Goal: Complete application form

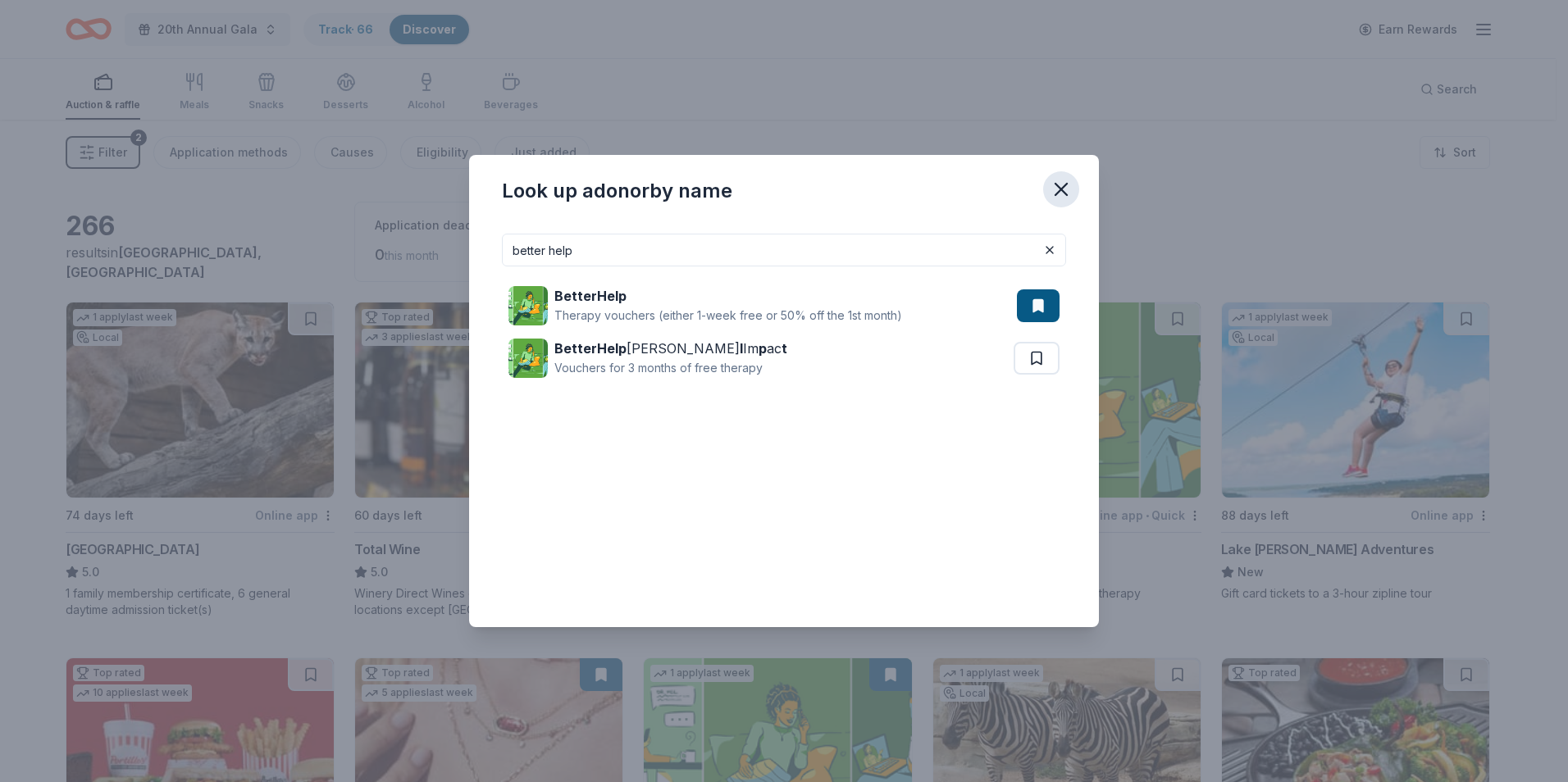
click at [1069, 184] on icon "button" at bounding box center [1061, 189] width 23 height 23
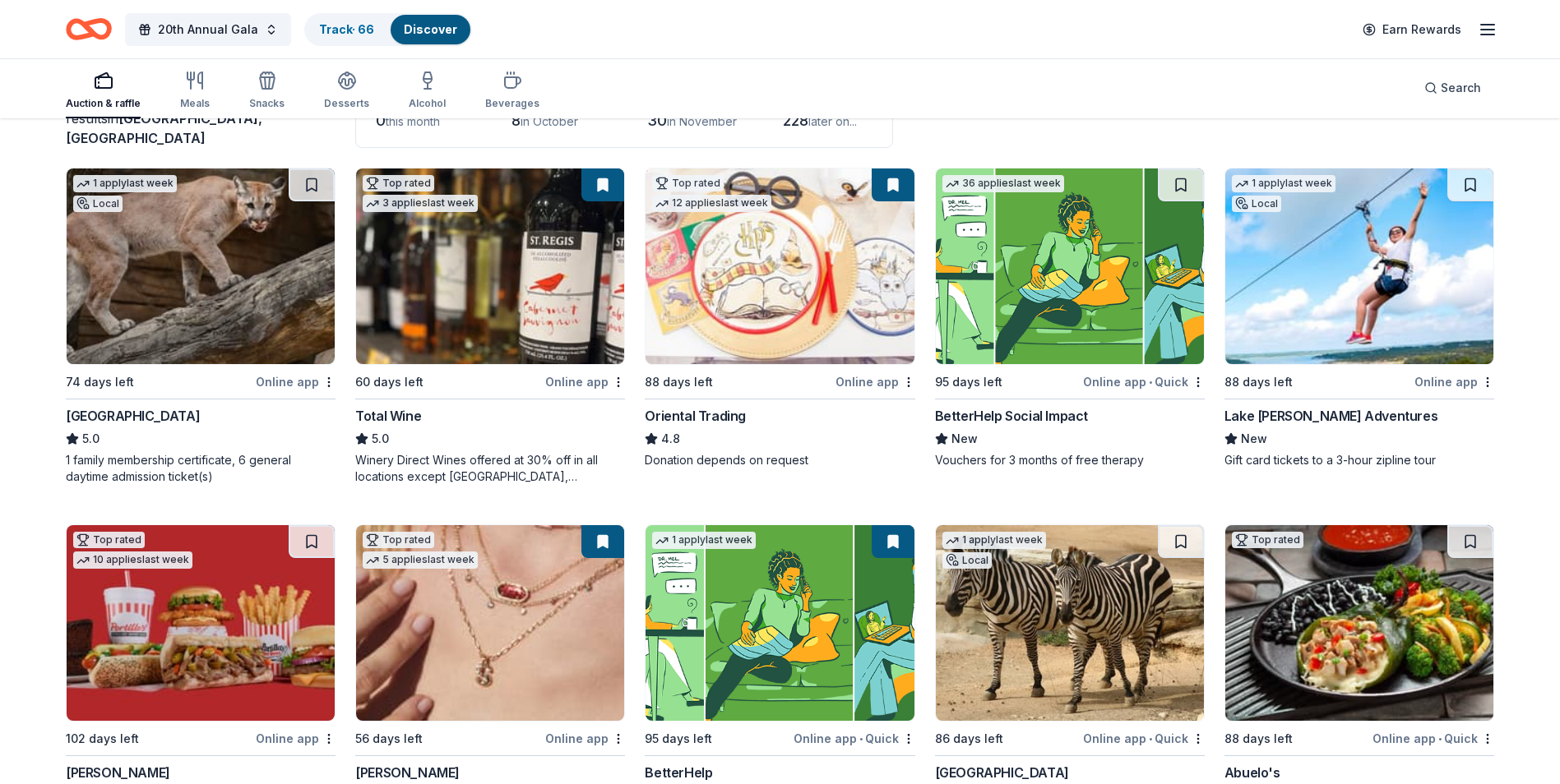
scroll to position [164, 0]
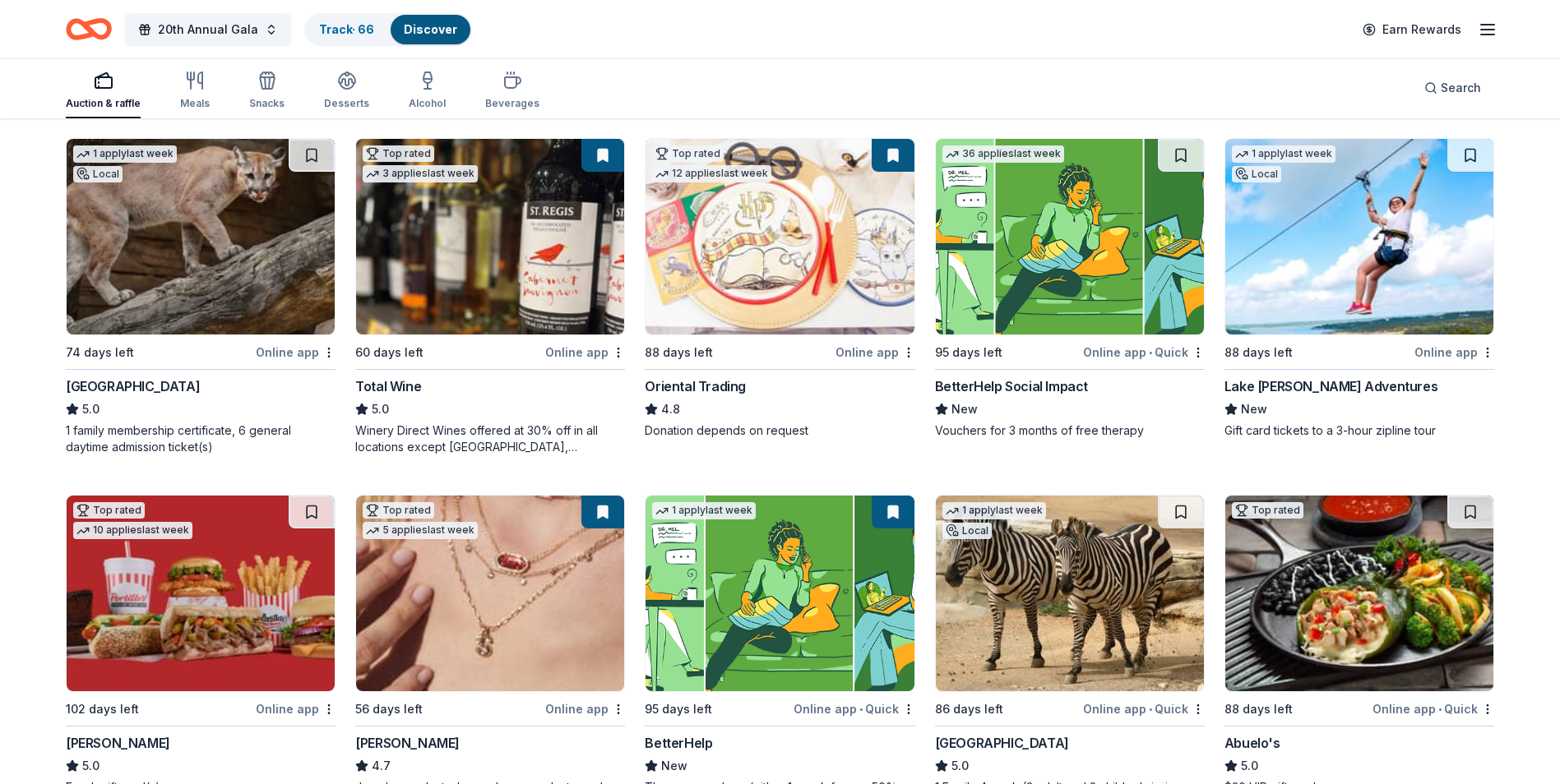
click at [1043, 263] on img at bounding box center [1070, 236] width 268 height 196
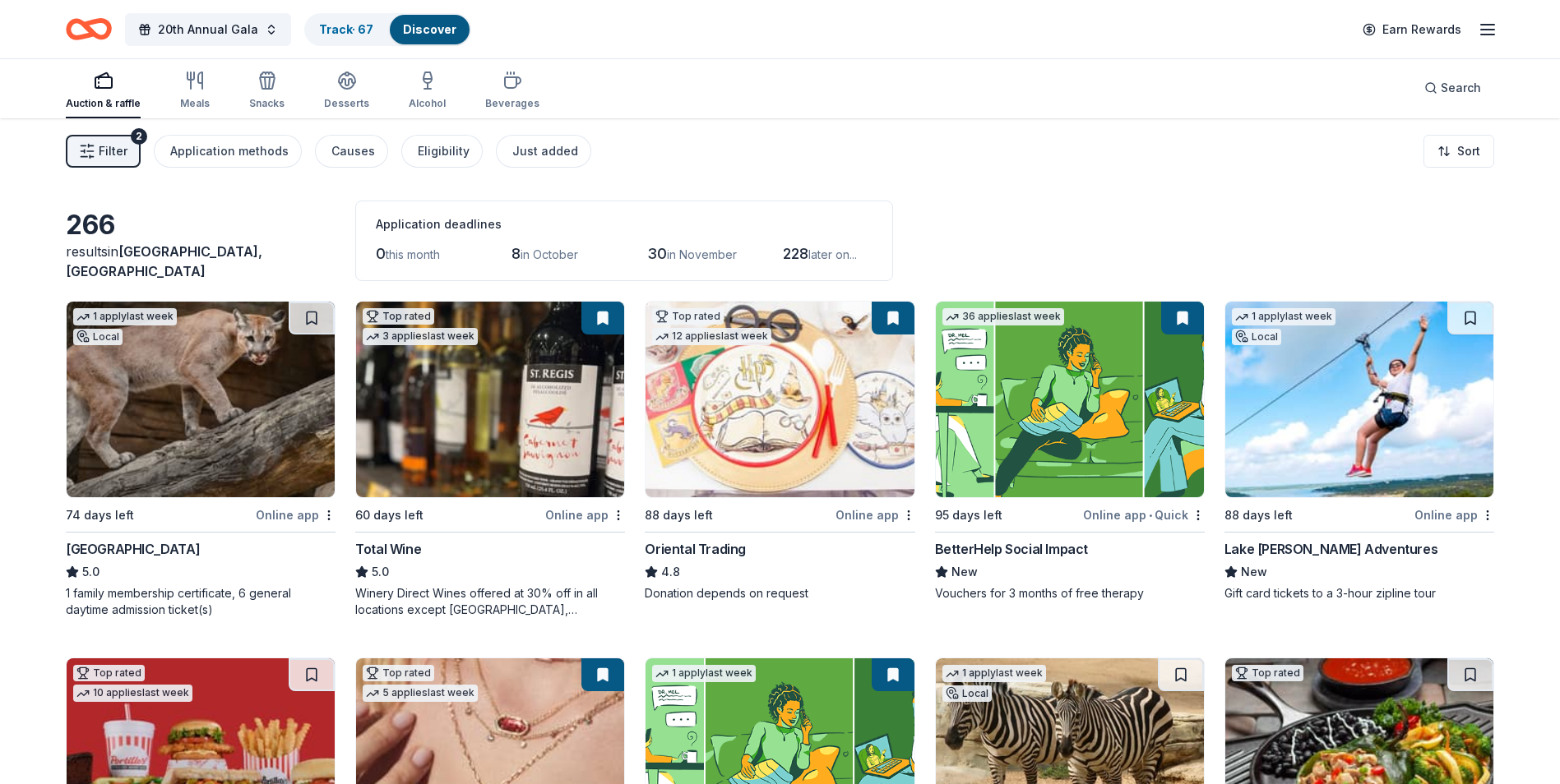
scroll to position [0, 0]
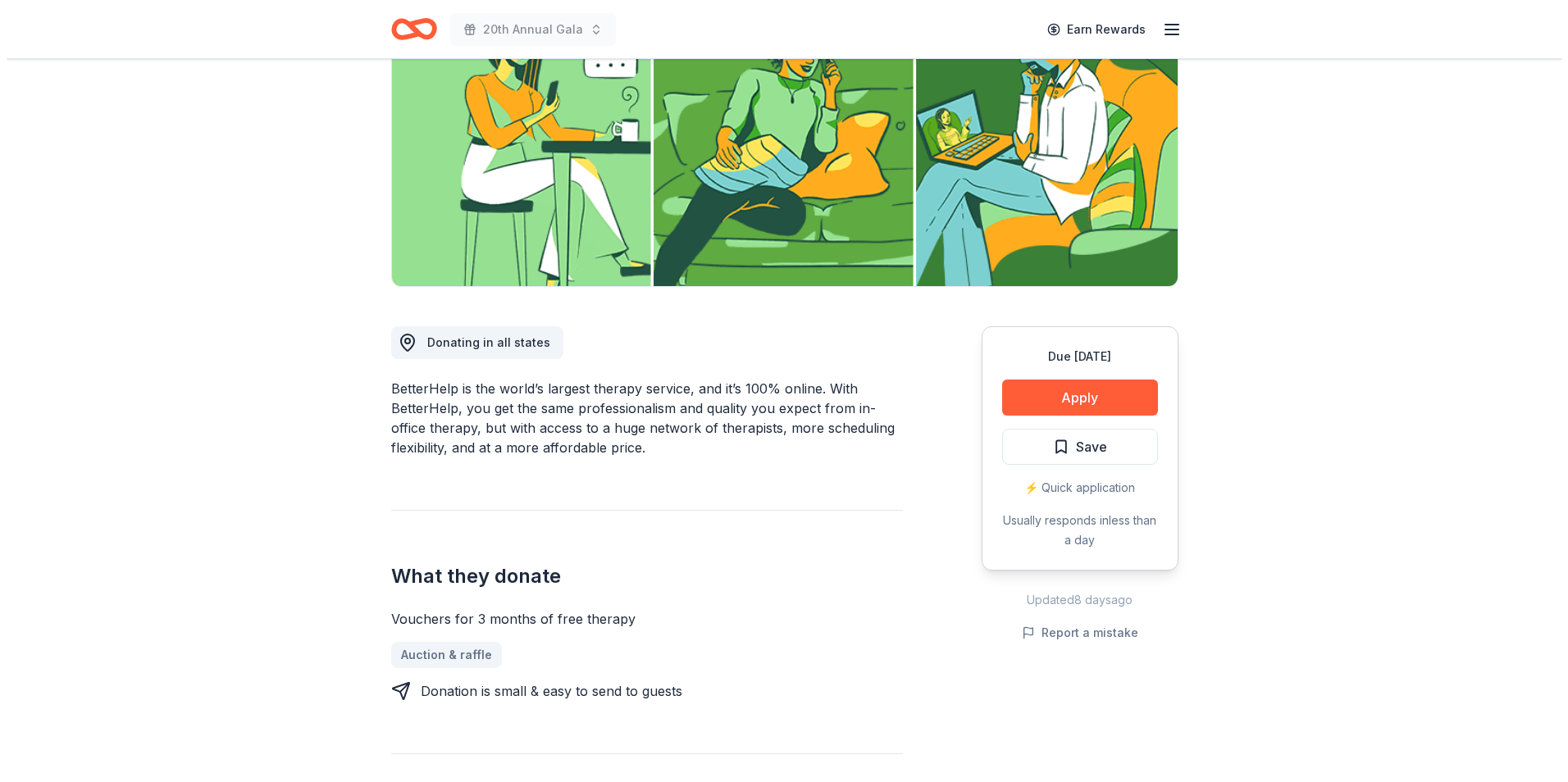
scroll to position [246, 0]
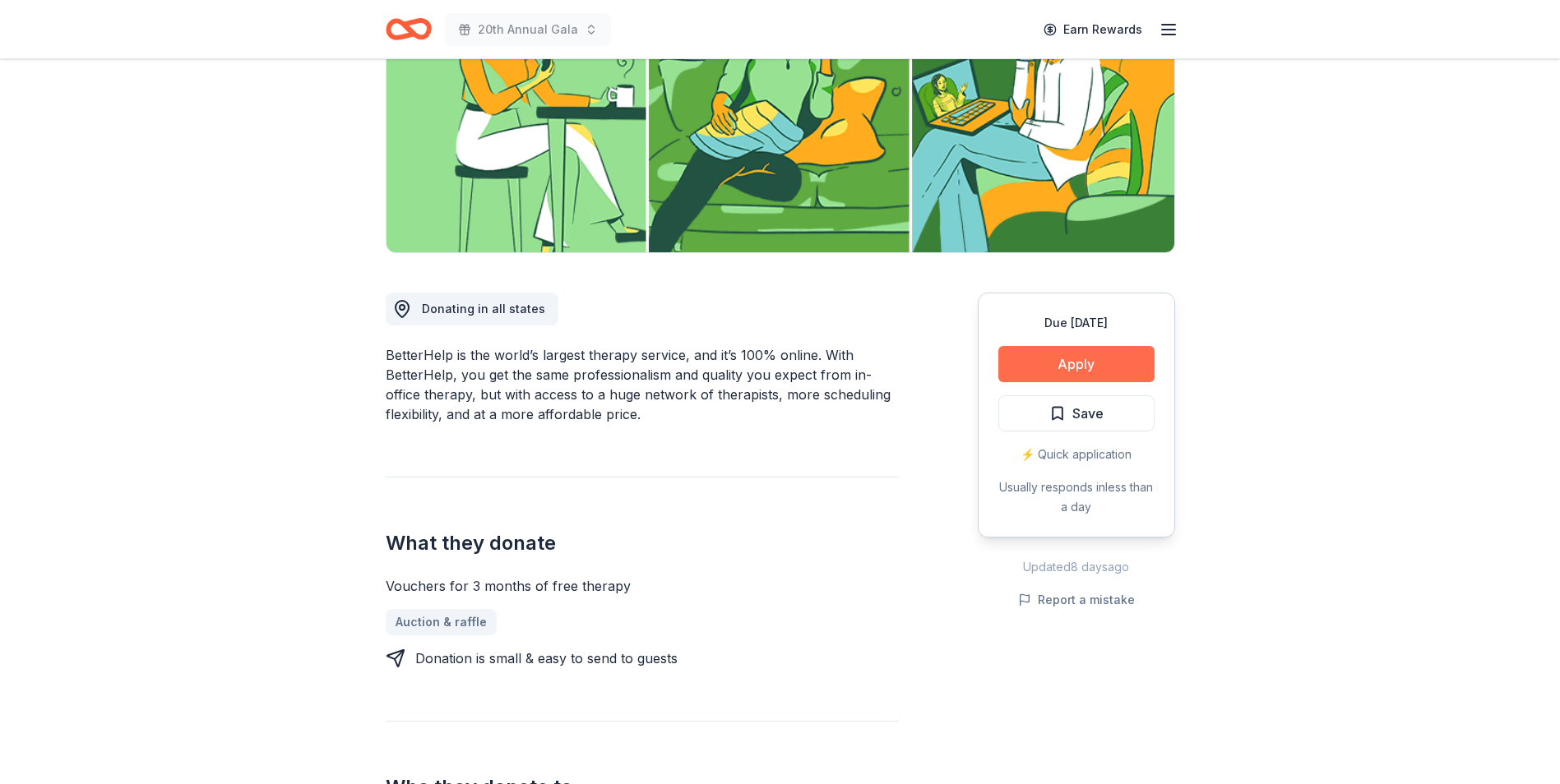
click at [1054, 365] on button "Apply" at bounding box center [1076, 364] width 156 height 36
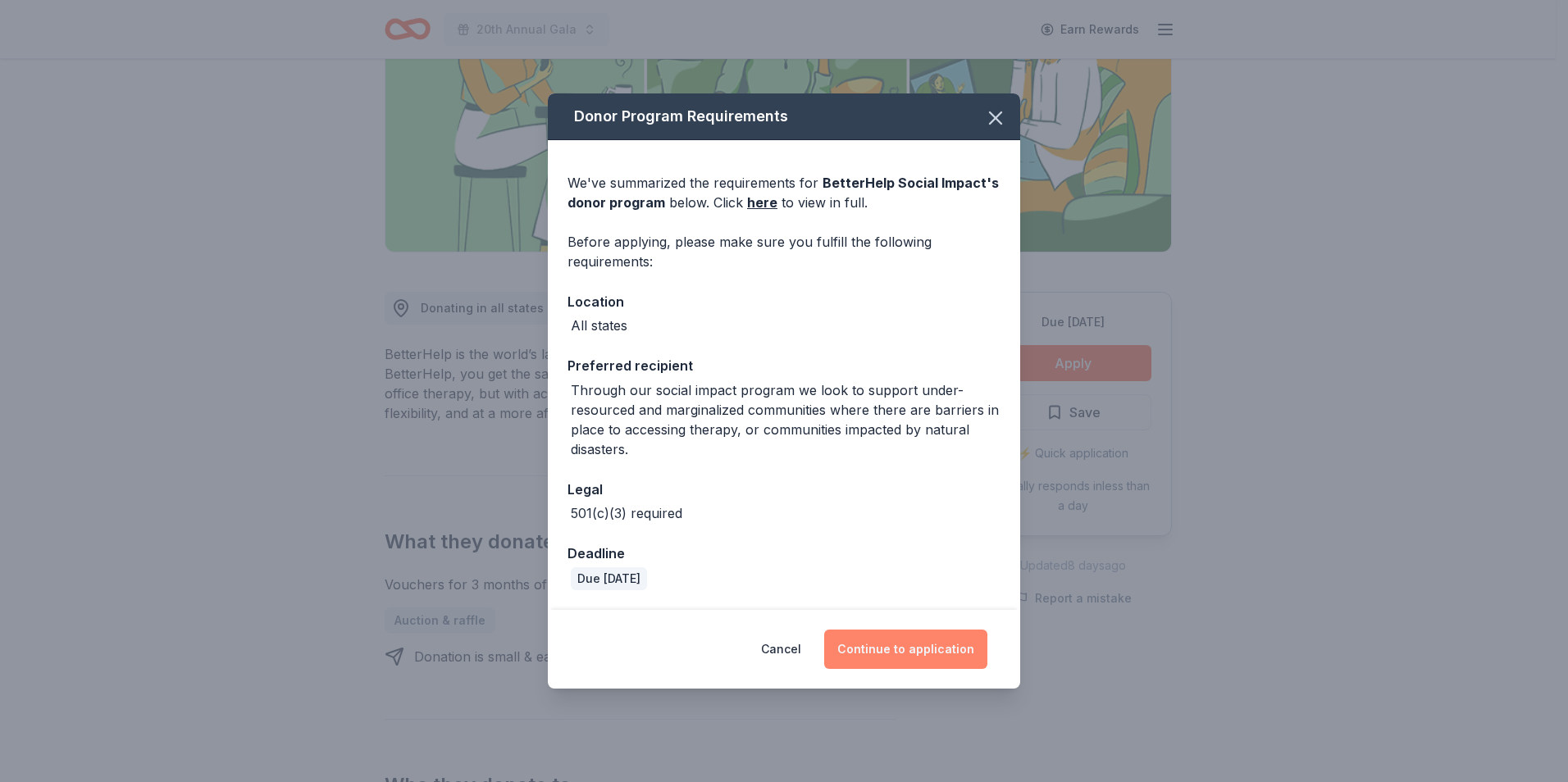
click at [919, 657] on button "Continue to application" at bounding box center [906, 649] width 163 height 39
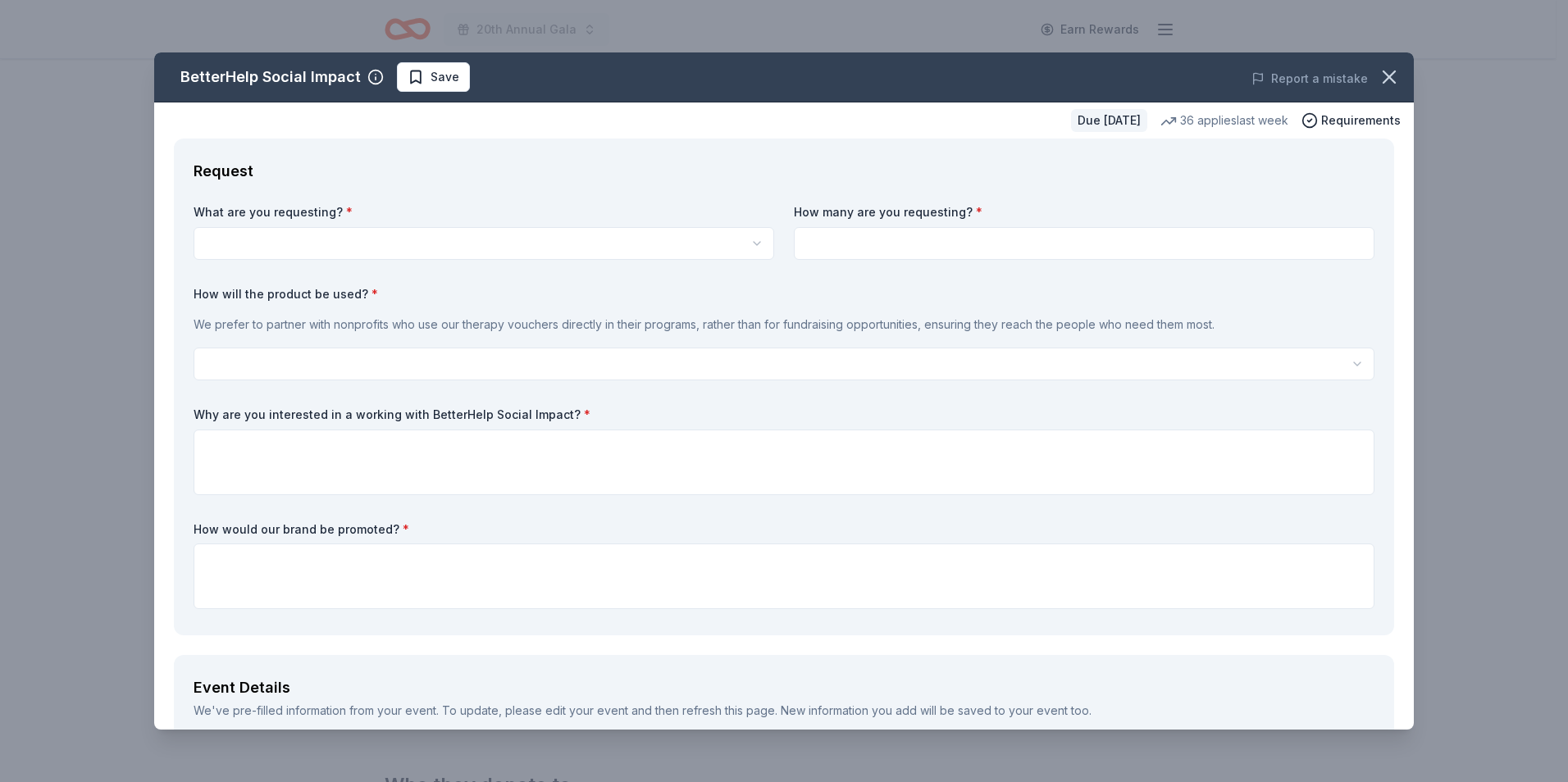
click at [678, 236] on html "20th Annual Gala Earn Rewards Due [DATE] Share BetterHelp Social Impact New 36 …" at bounding box center [784, 145] width 1568 height 782
select select "Vouchers for 3 months of free therapy"
click at [940, 239] on input at bounding box center [1084, 244] width 581 height 33
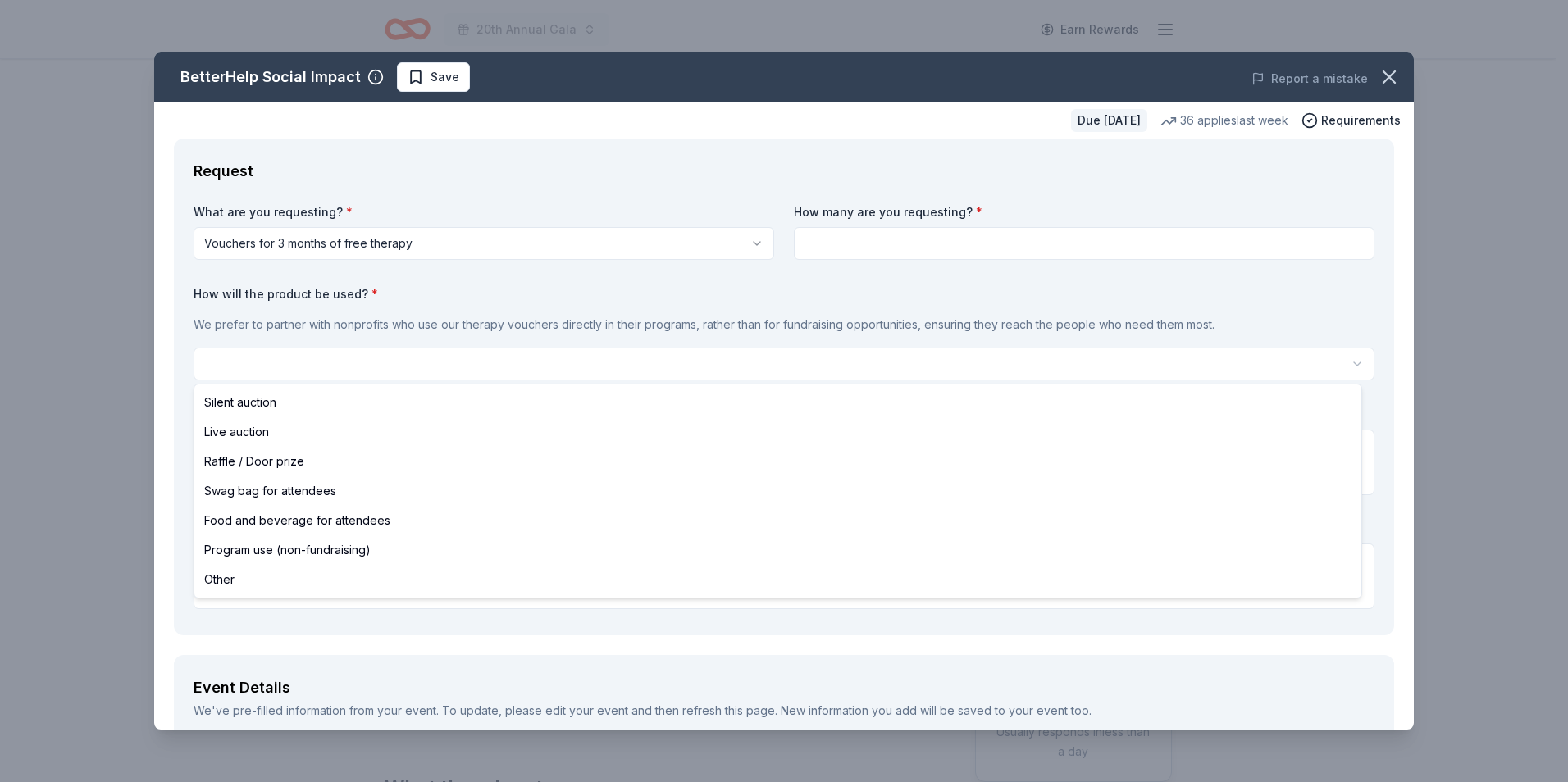
click at [814, 371] on html "20th Annual Gala Earn Rewards Due [DATE] Share BetterHelp Social Impact New 36 …" at bounding box center [784, 391] width 1568 height 782
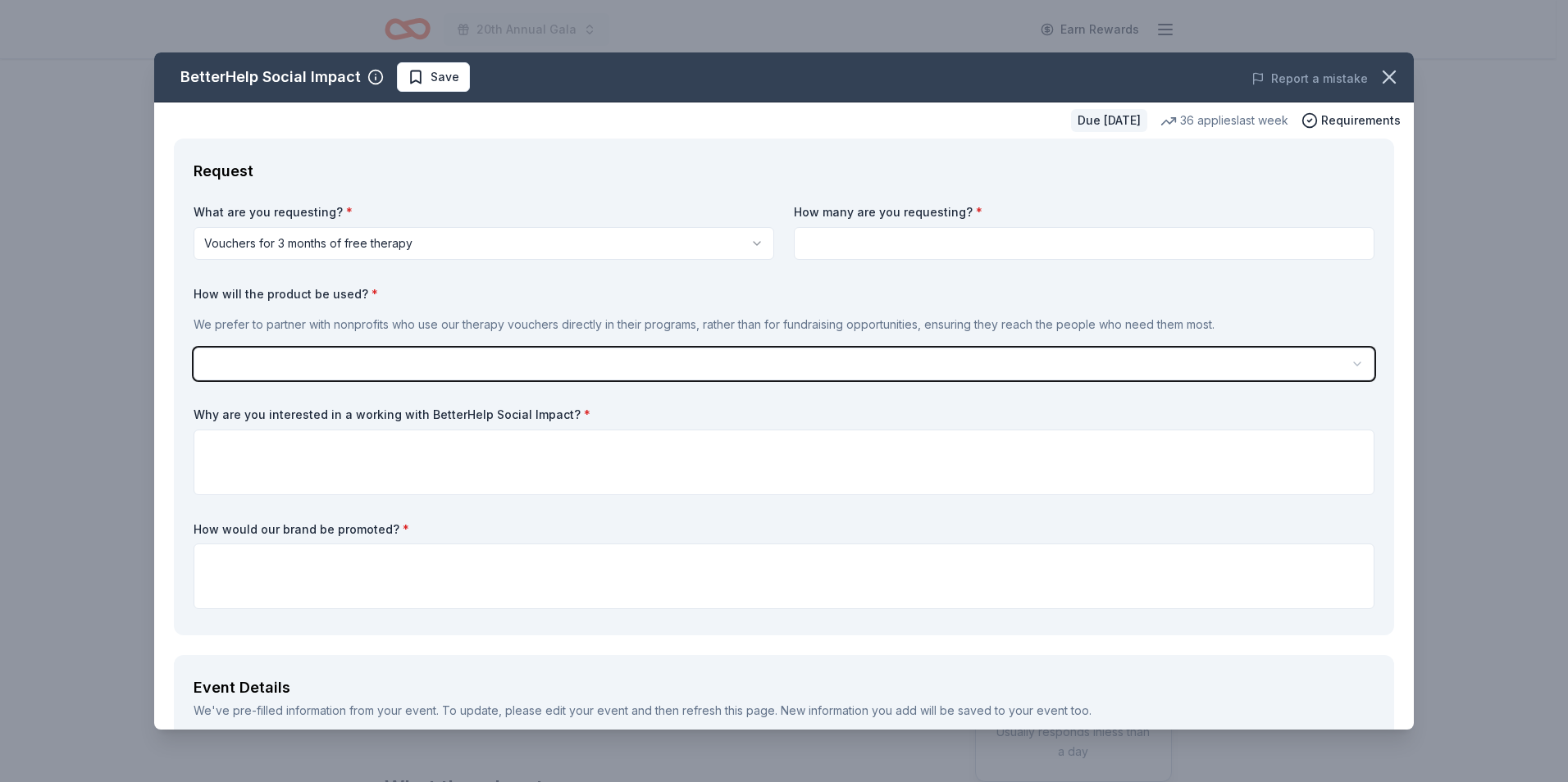
click at [892, 249] on html "20th Annual Gala Earn Rewards Due [DATE] Share BetterHelp Social Impact New 36 …" at bounding box center [784, 391] width 1568 height 782
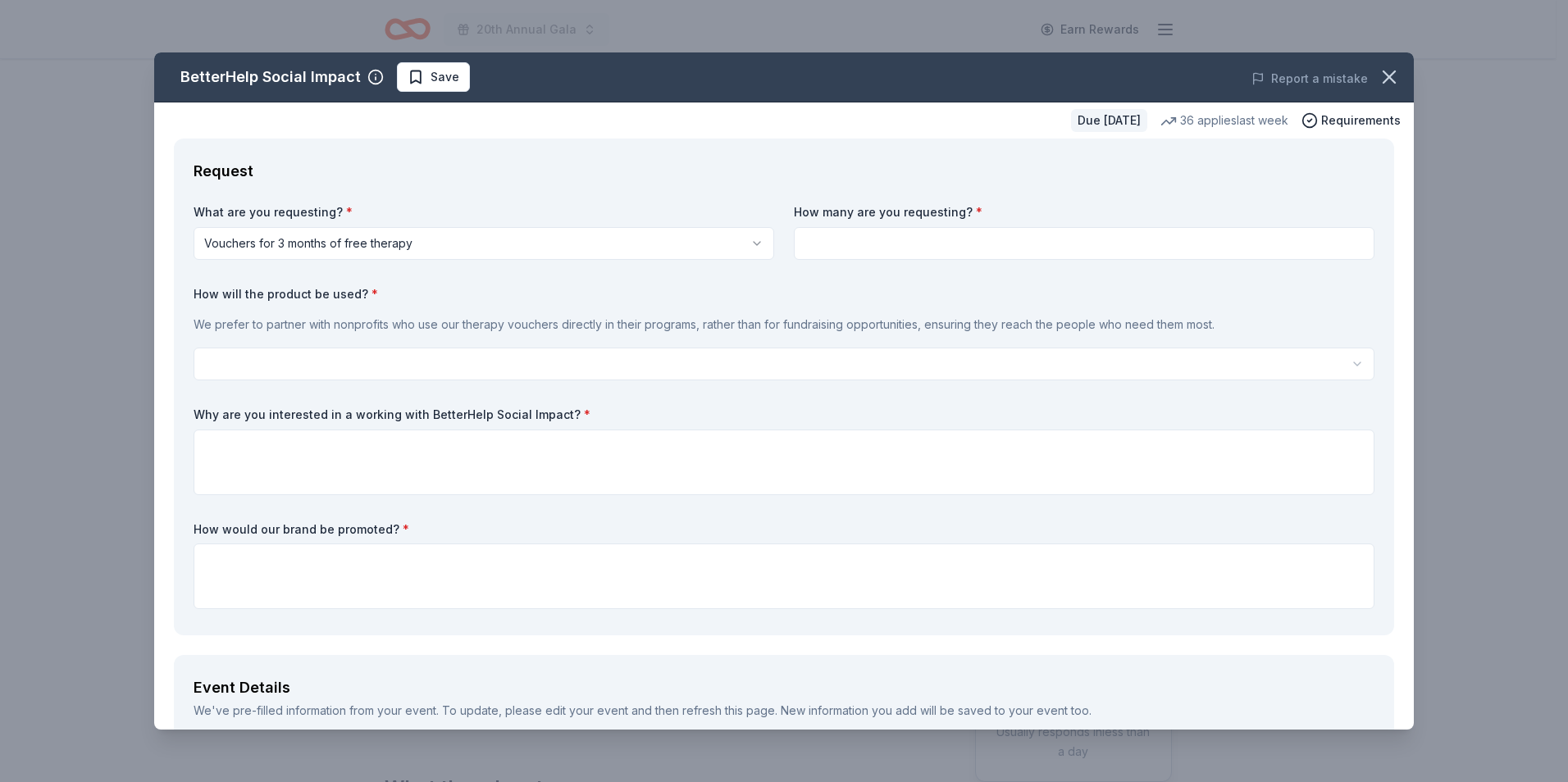
click at [934, 234] on input at bounding box center [1084, 244] width 581 height 33
type input "5"
click at [681, 363] on html "20th Annual Gala Earn Rewards Due [DATE] Share BetterHelp Social Impact New 36 …" at bounding box center [784, 391] width 1568 height 782
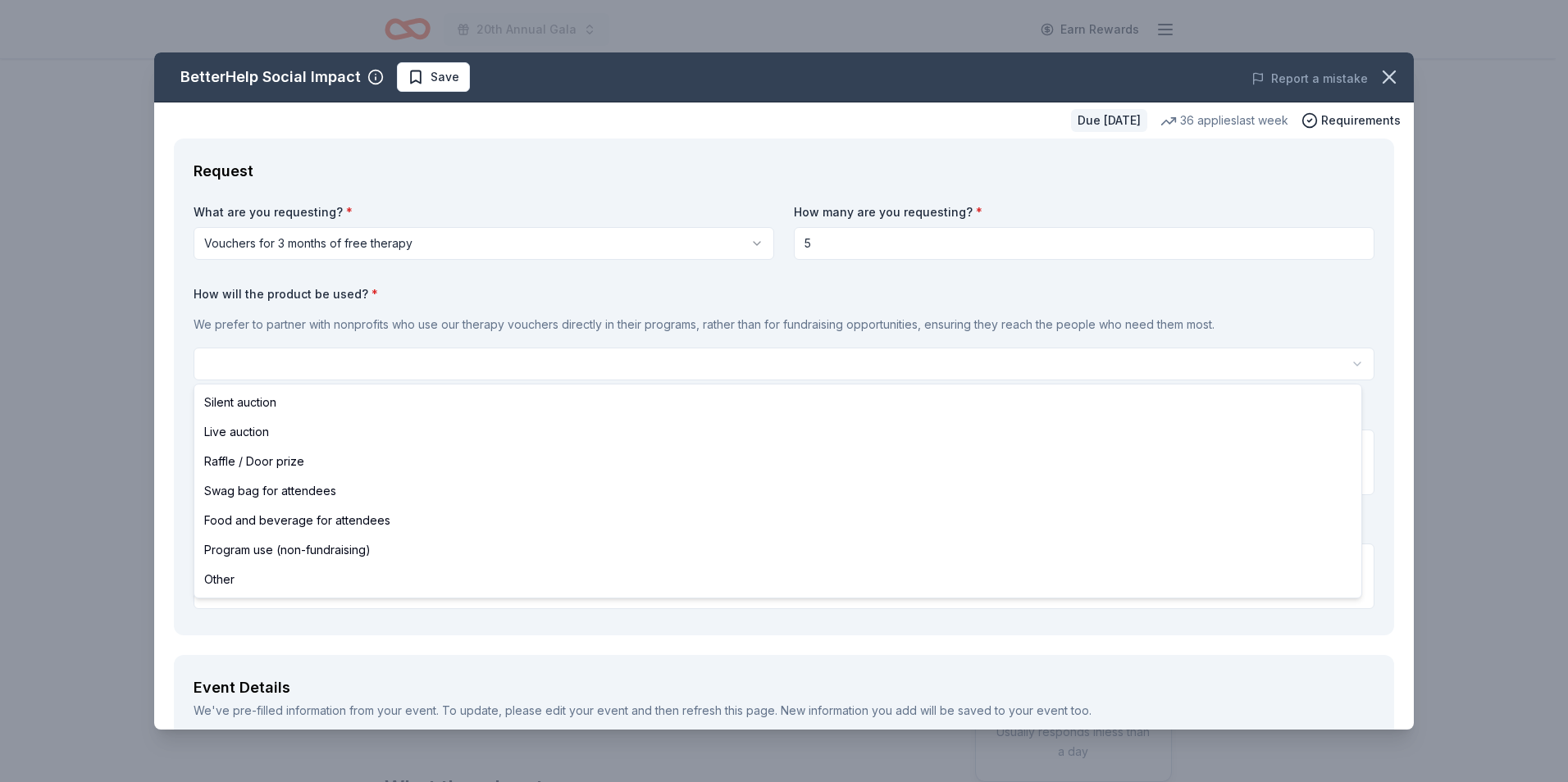
select select "other"
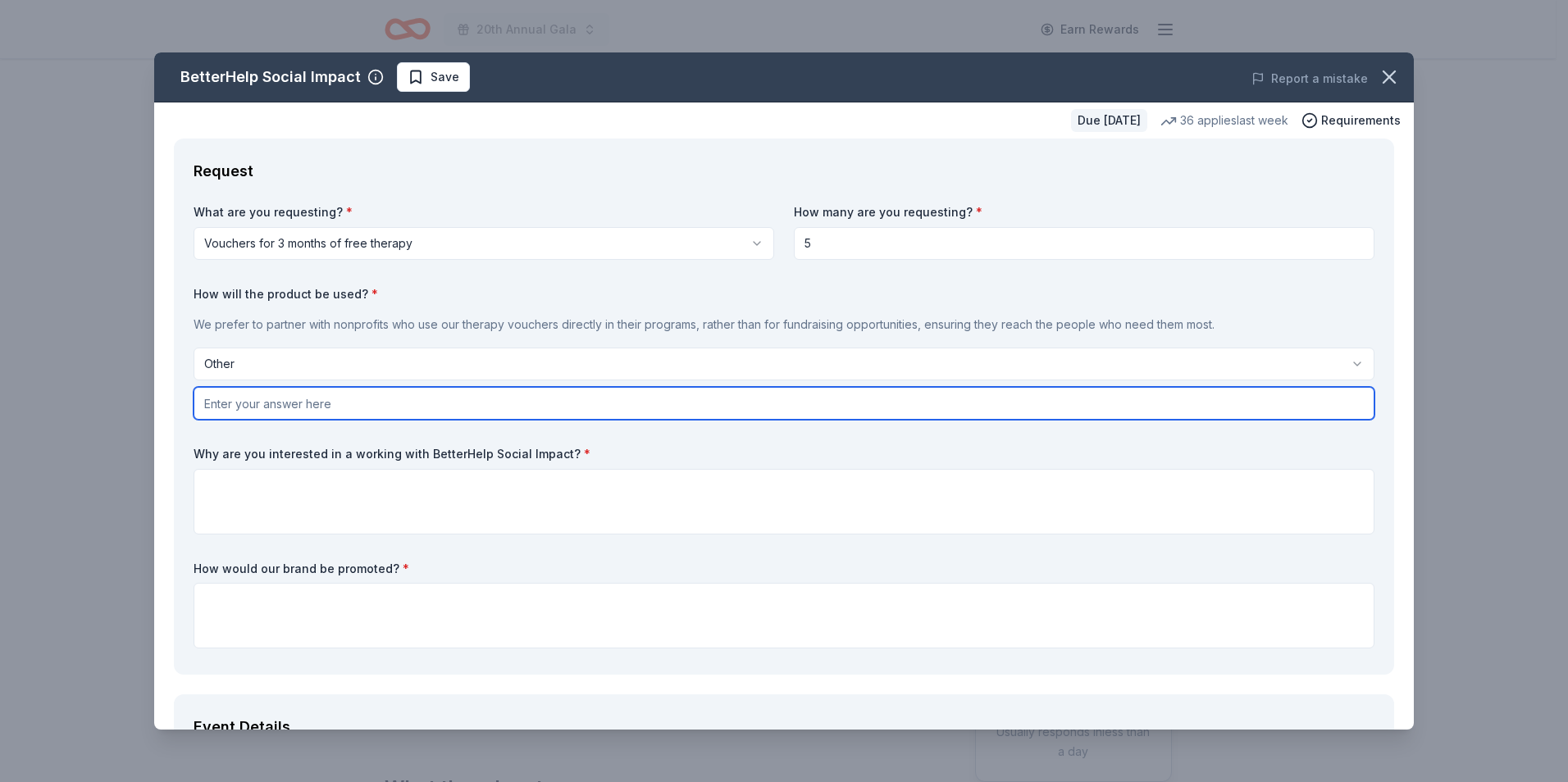
click at [289, 410] on input "text" at bounding box center [784, 404] width 1181 height 33
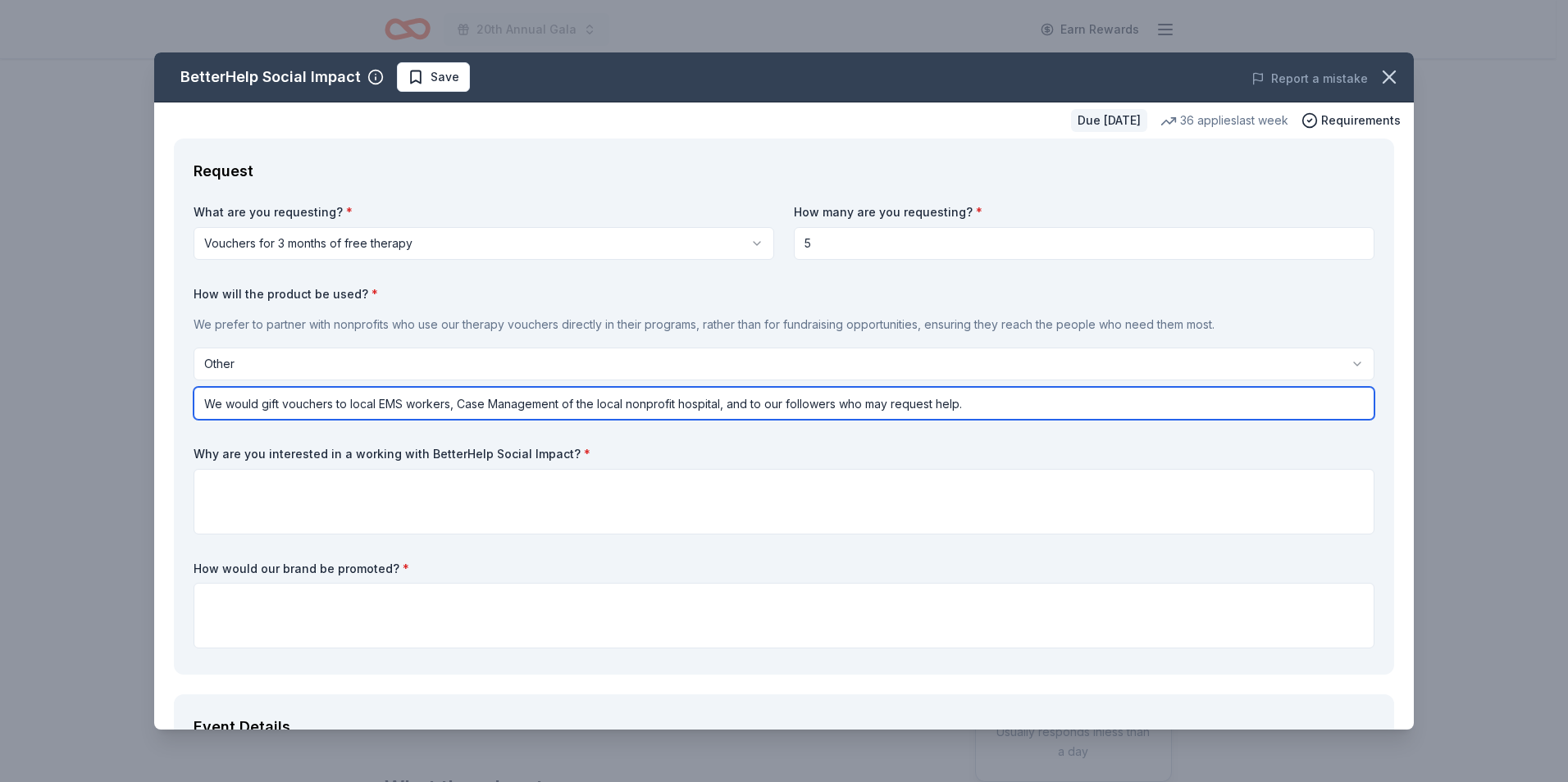
click at [840, 405] on input "We would gift vouchers to local EMS workers, Case Management of the local nonpr…" at bounding box center [784, 404] width 1181 height 33
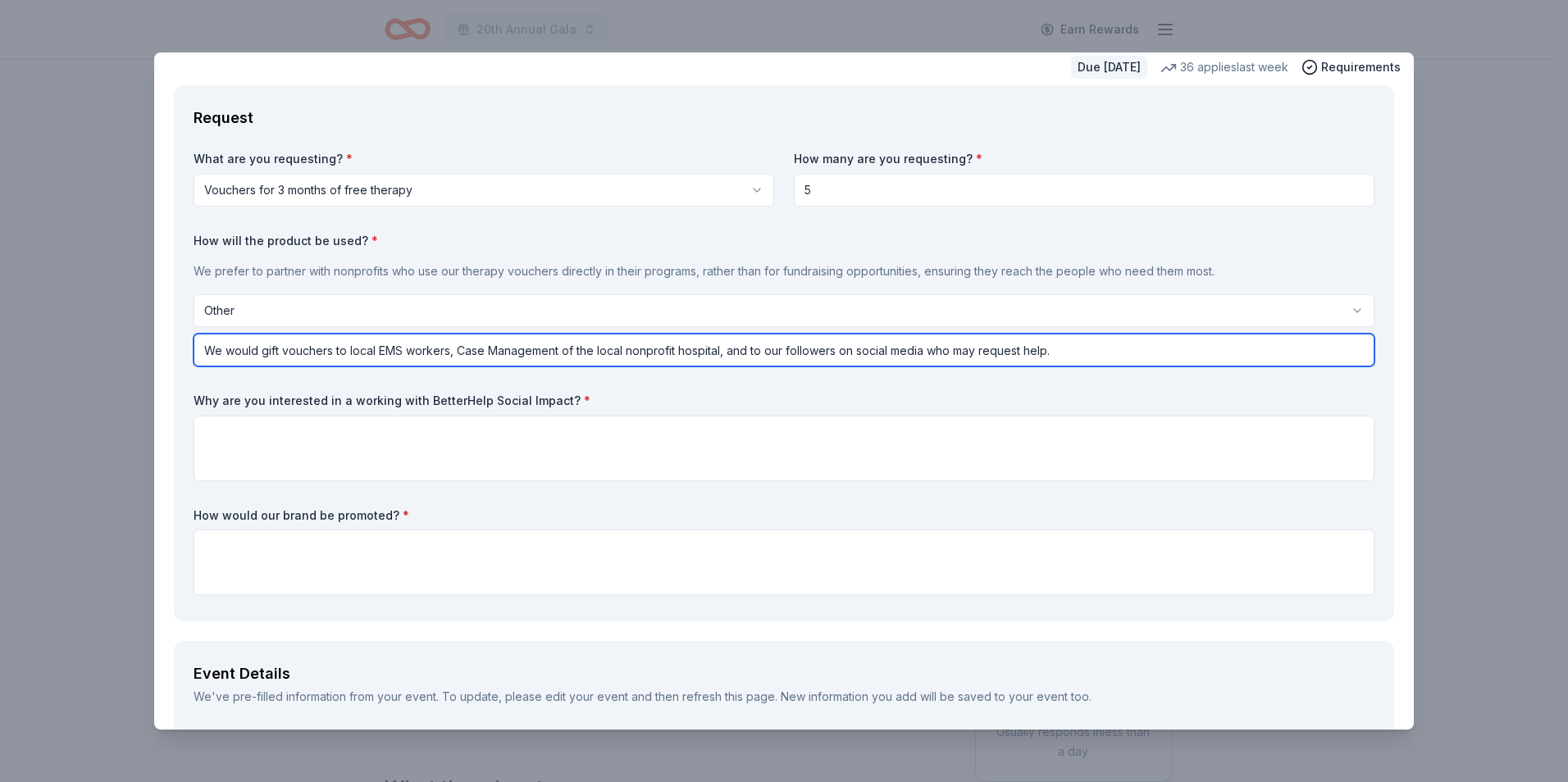
scroll to position [82, 0]
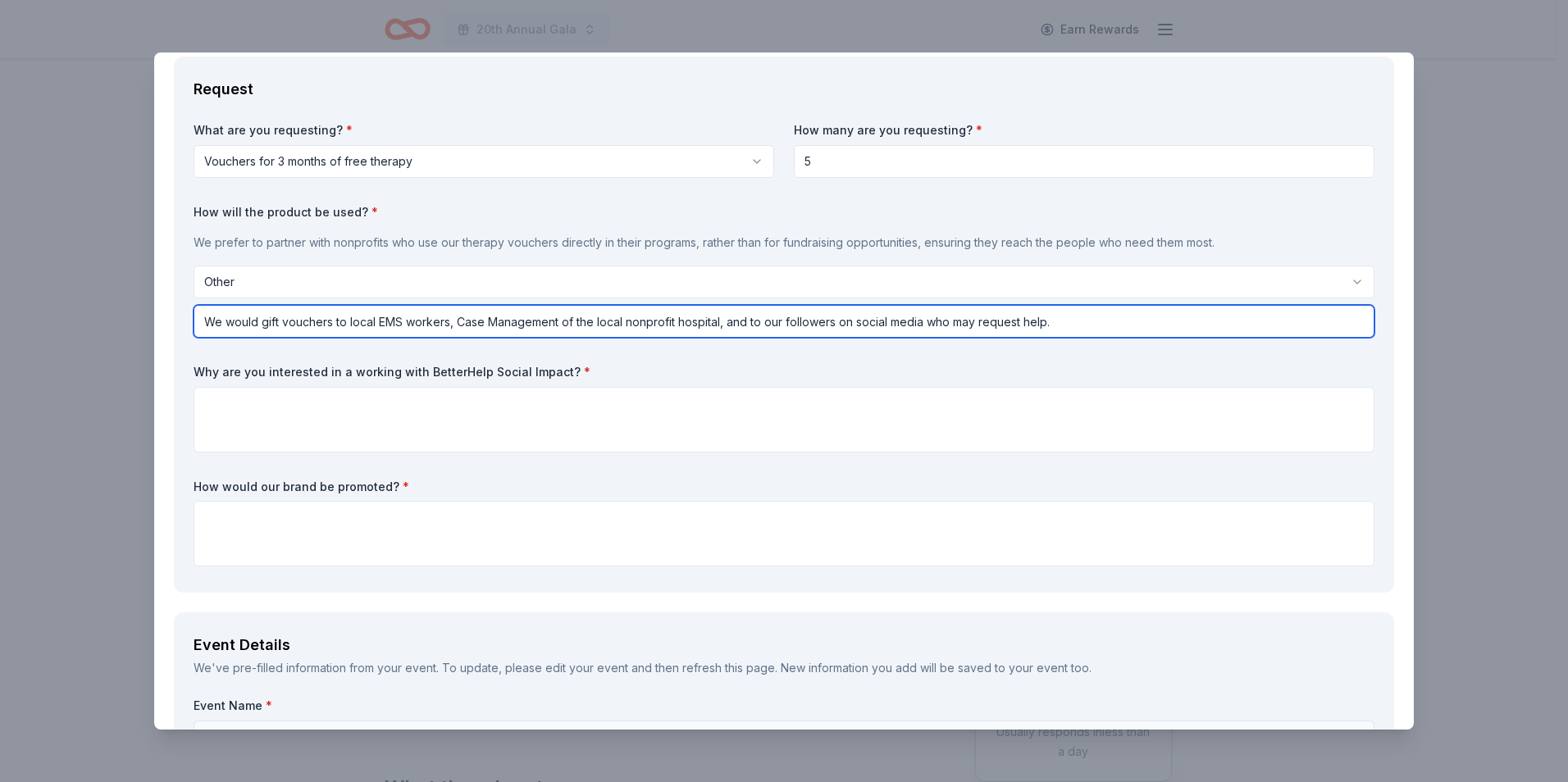
type input "We would gift vouchers to local EMS workers, Case Management of the local nonpr…"
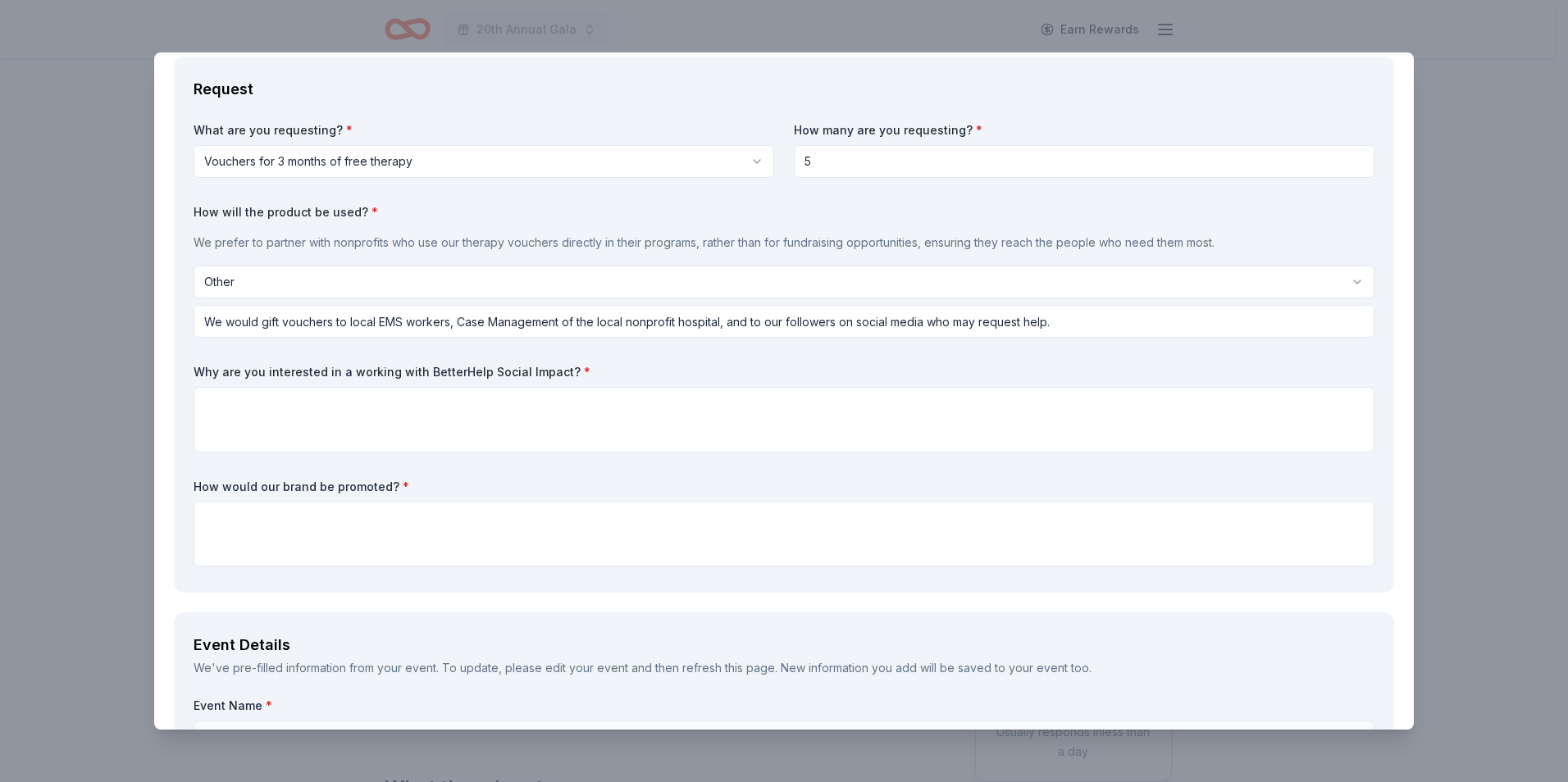
click at [641, 367] on label "Why are you interested in a working with BetterHelp Social Impact? *" at bounding box center [784, 373] width 1181 height 16
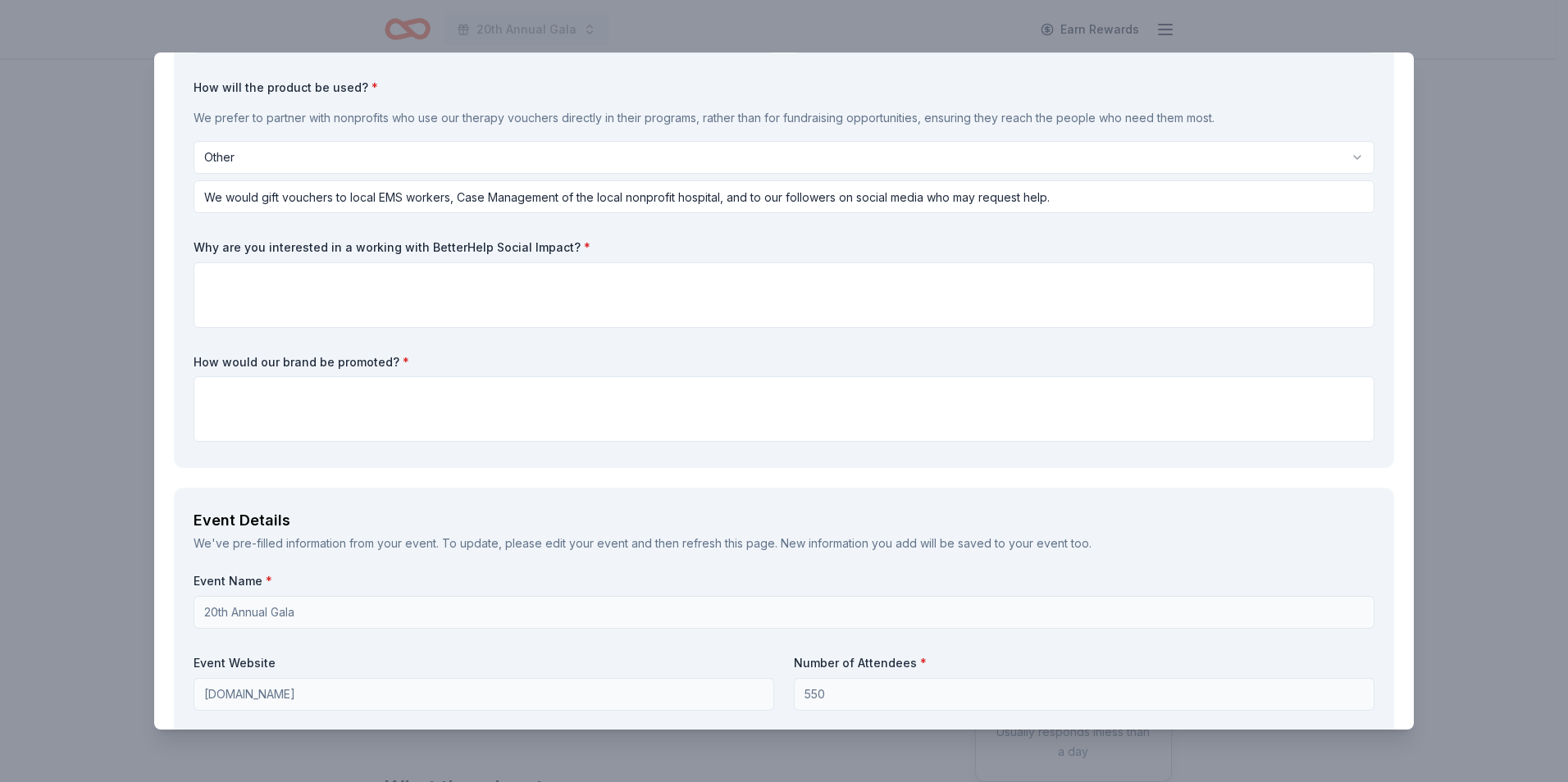
scroll to position [246, 0]
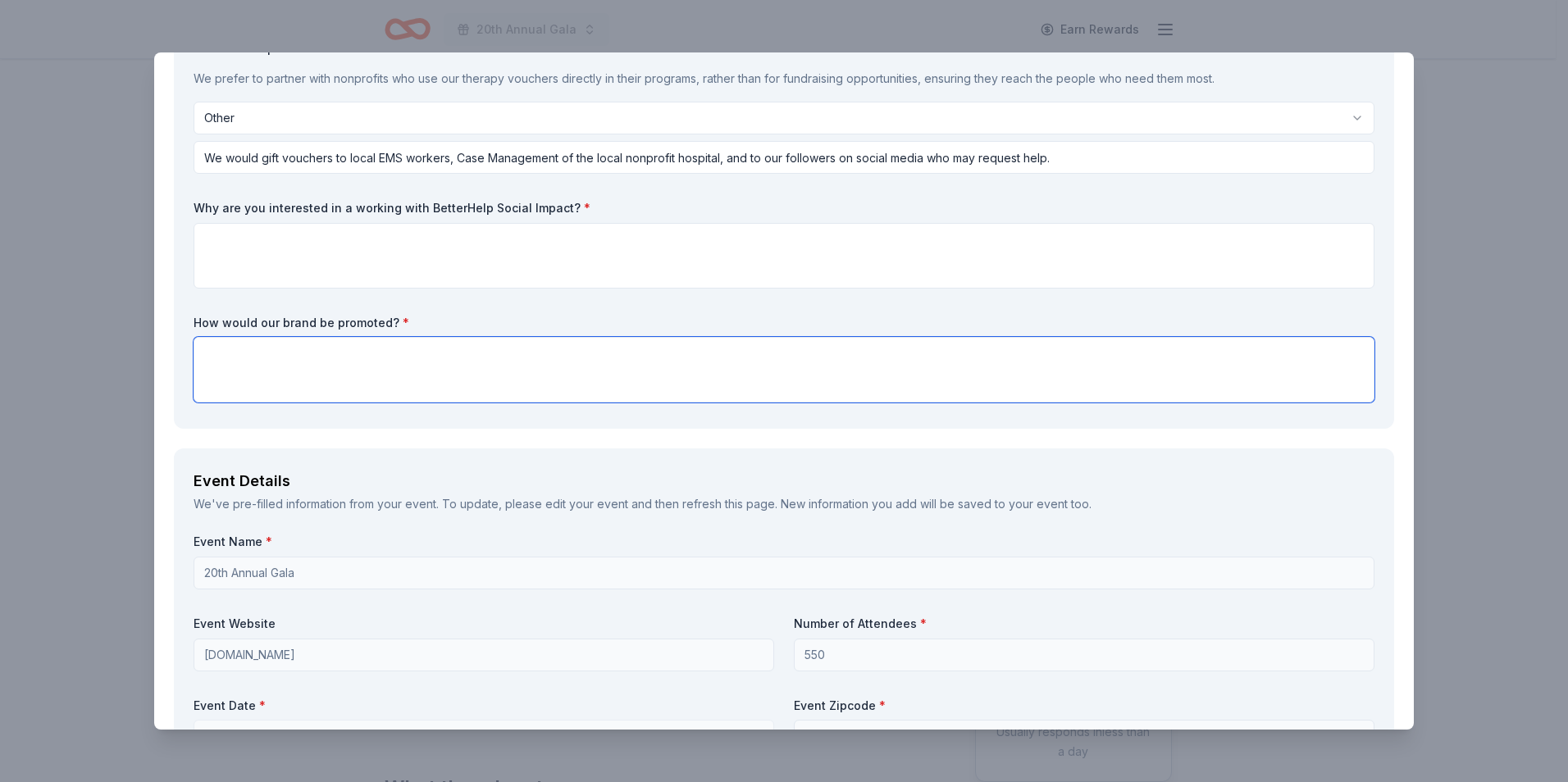
click at [244, 362] on textarea at bounding box center [784, 370] width 1181 height 66
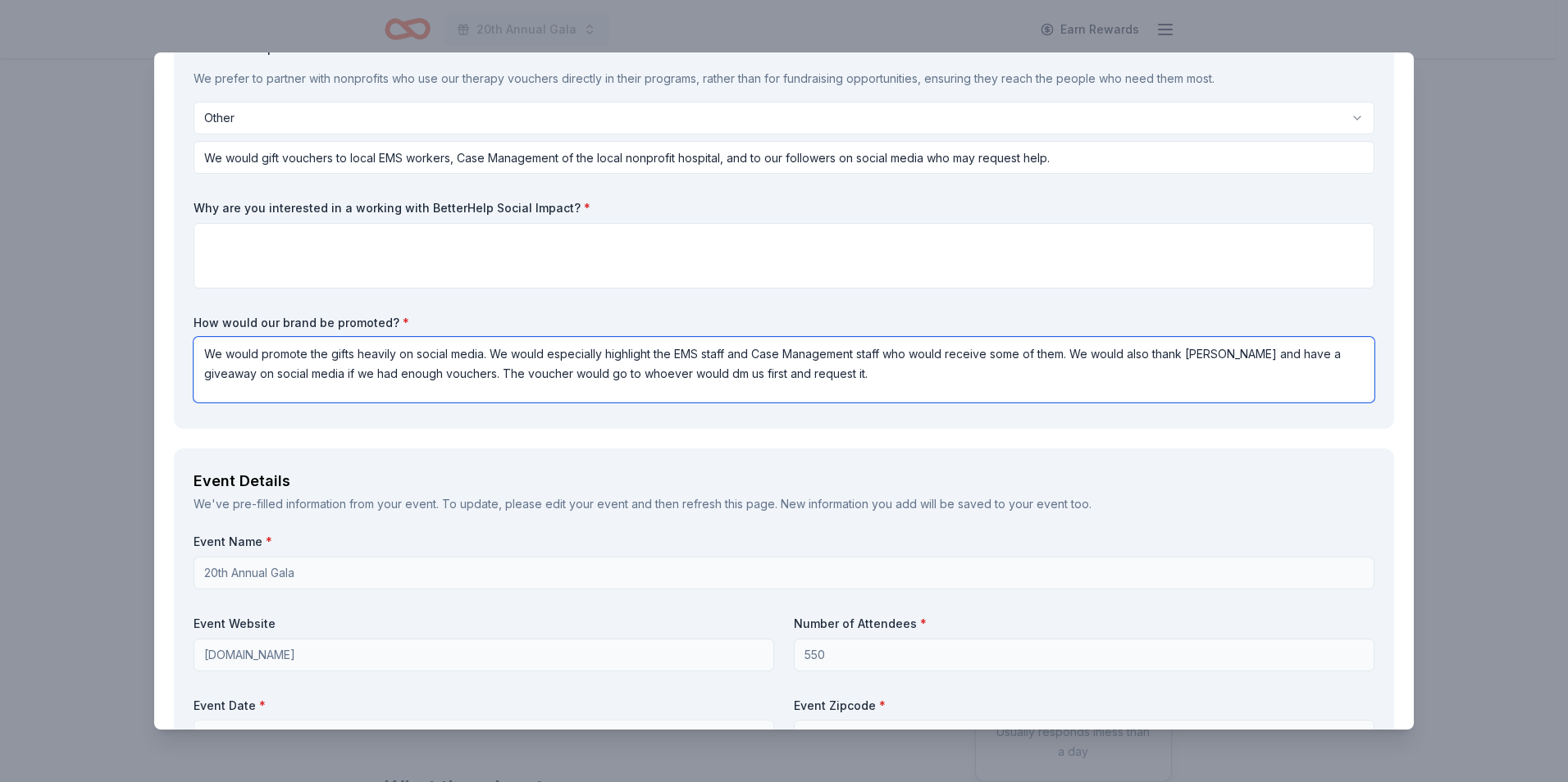
type textarea "We would promote the gifts heavily on social media. We would especially highlig…"
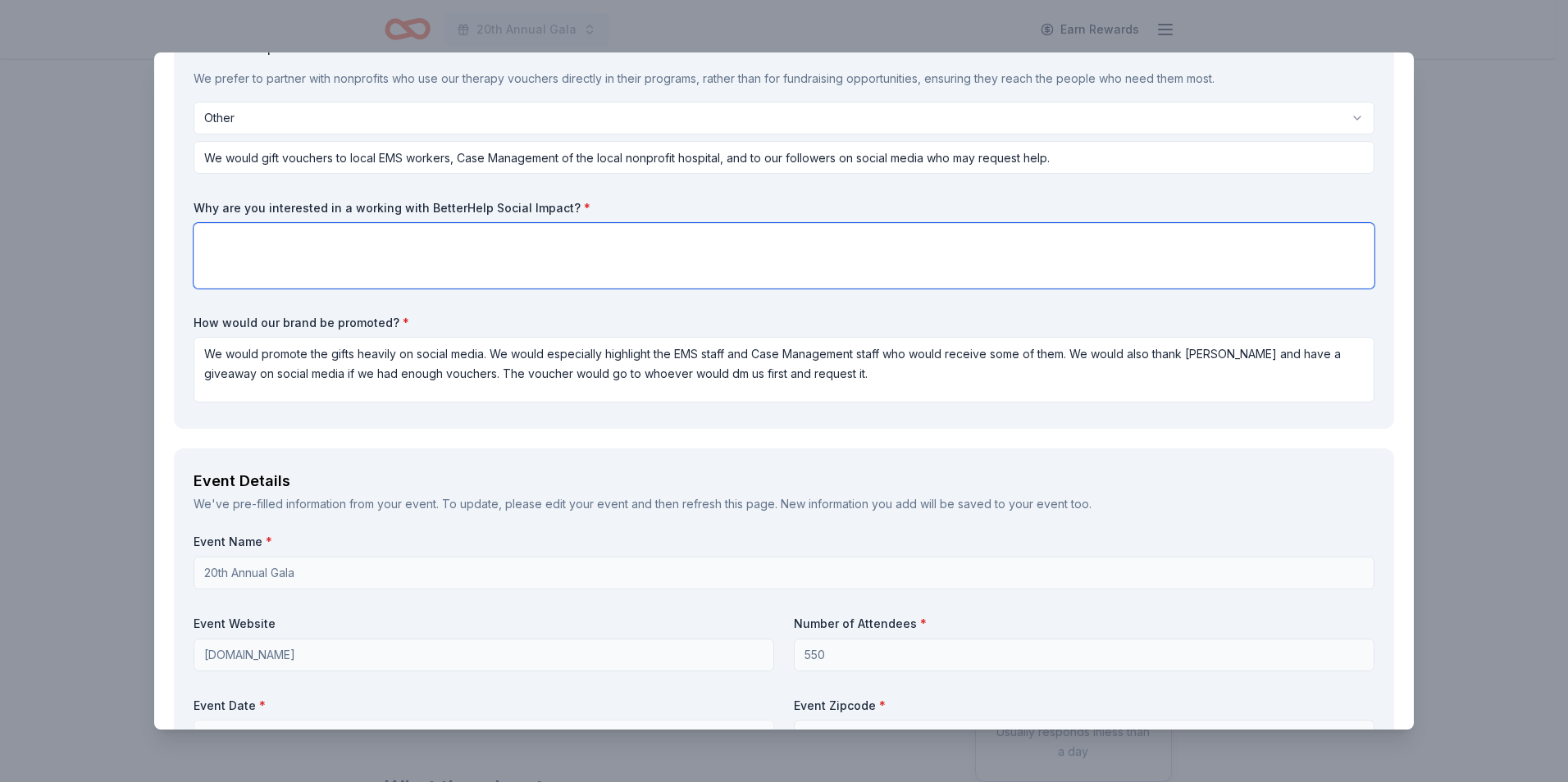
click at [292, 246] on textarea at bounding box center [784, 256] width 1181 height 66
click at [706, 245] on textarea "We take any opportunity to start conversations about mental health and BetterHe…" at bounding box center [784, 256] width 1181 height 66
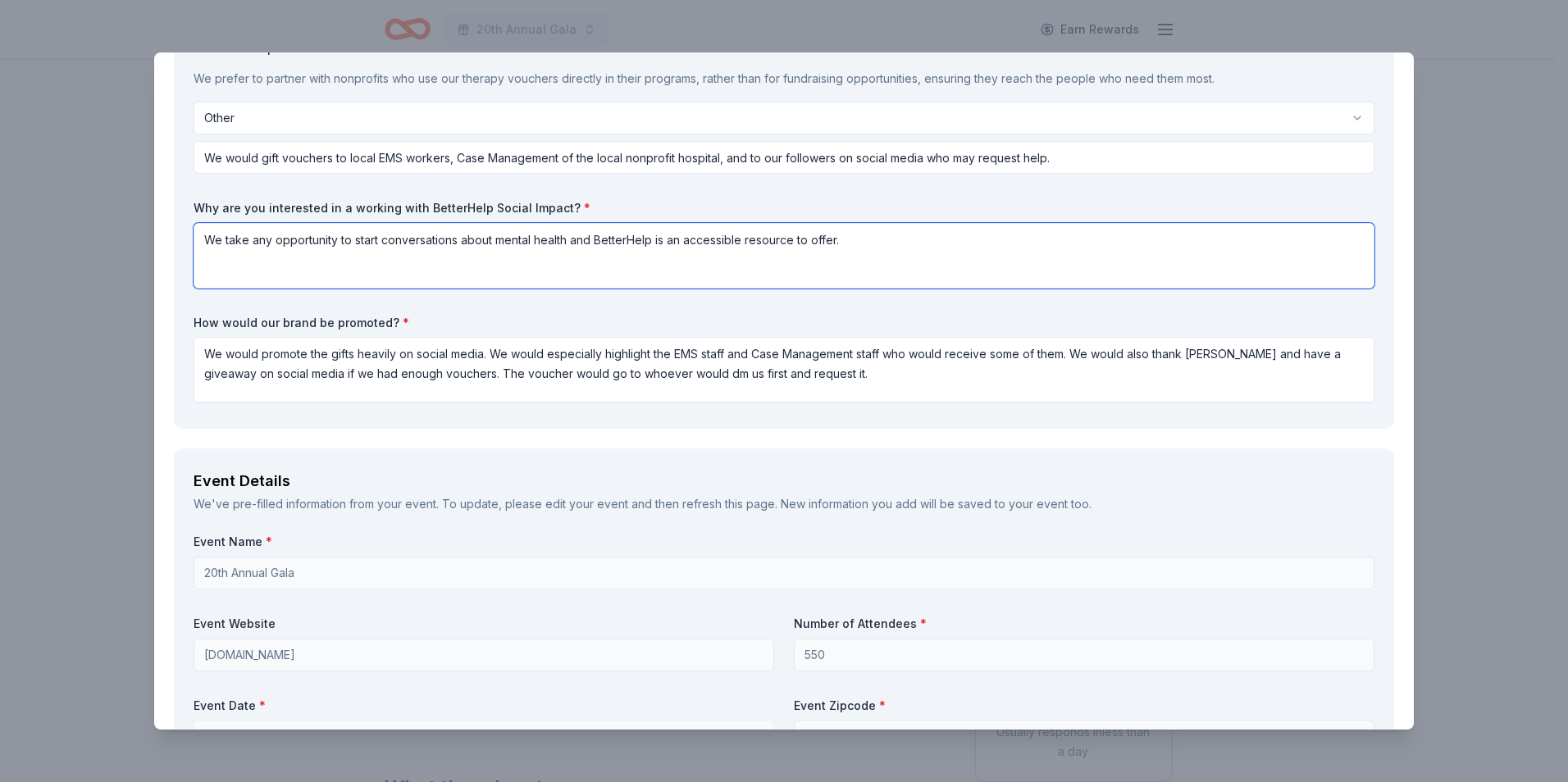
click at [869, 243] on textarea "We take any opportunity to start conversations about mental health and BetterHe…" at bounding box center [784, 256] width 1181 height 66
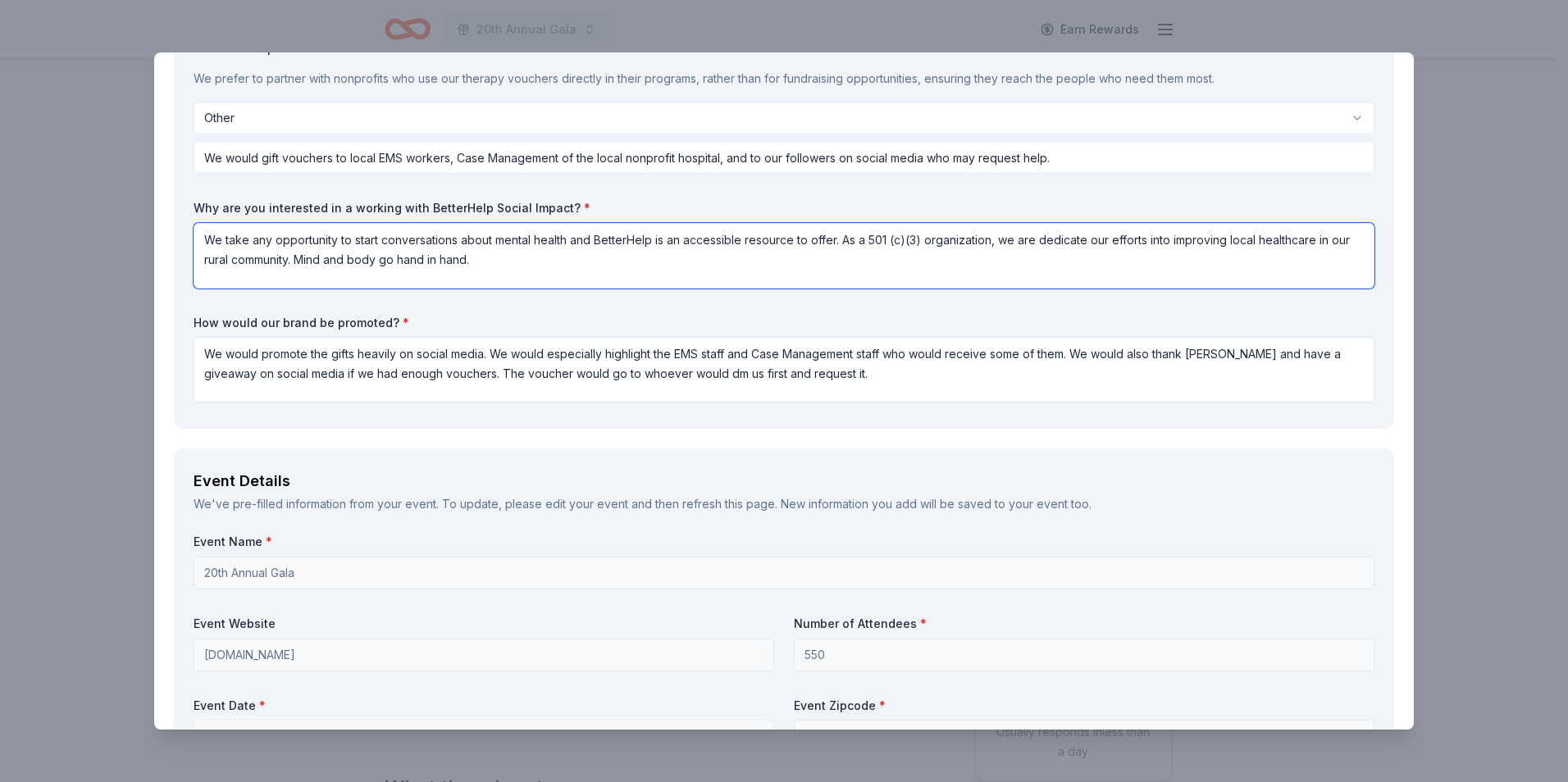
click at [385, 260] on textarea "We take any opportunity to start conversations about mental health and BetterHe…" at bounding box center [784, 256] width 1181 height 66
click at [539, 263] on textarea "We take any opportunity to start conversations about mental health and BetterHe…" at bounding box center [784, 256] width 1181 height 66
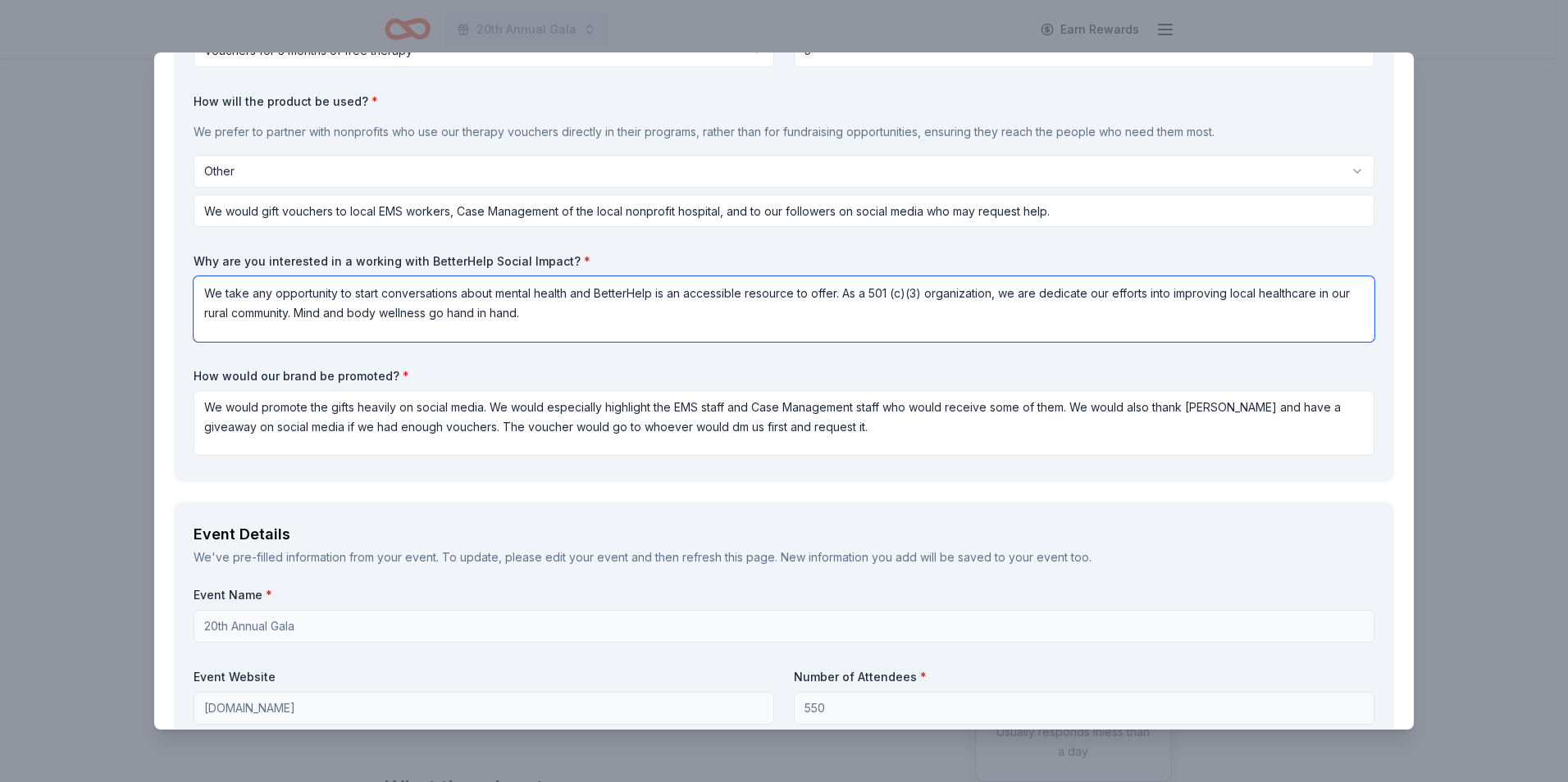
scroll to position [164, 0]
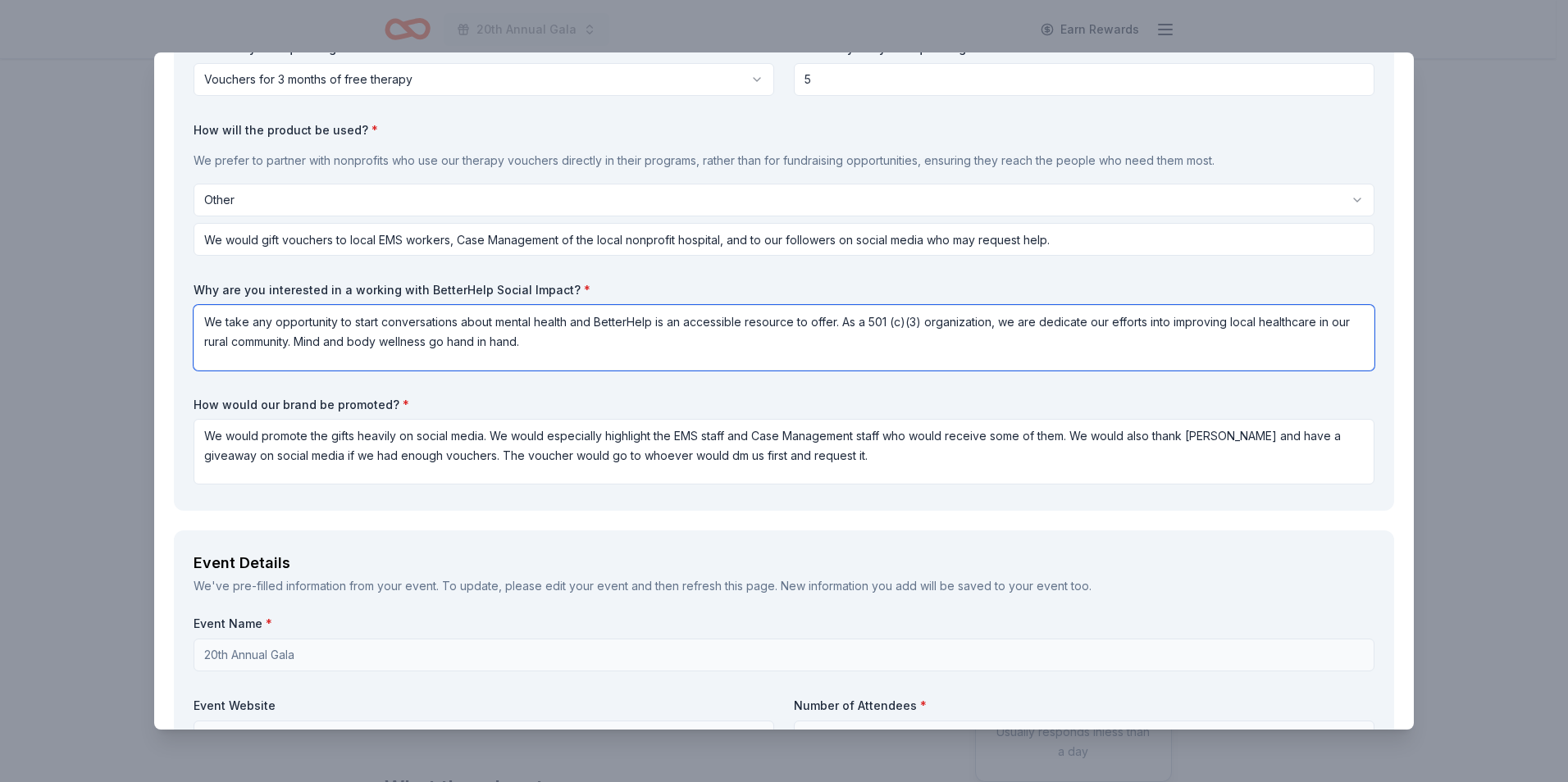
type textarea "We take any opportunity to start conversations about mental health and BetterHe…"
click at [1255, 269] on div "What are you requesting? * Vouchers for 3 months of free therapy Vouchers for 3…" at bounding box center [784, 266] width 1181 height 451
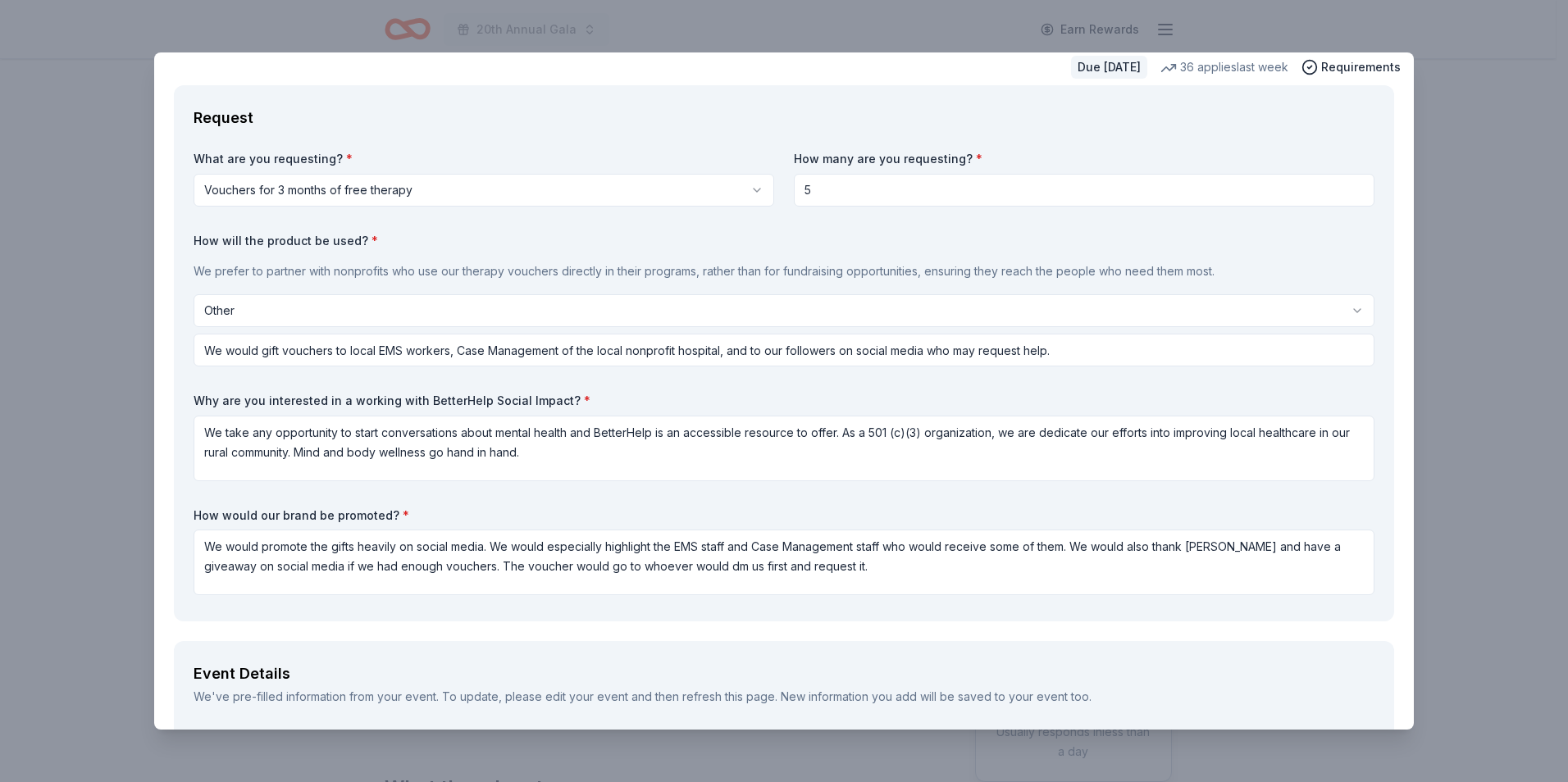
scroll to position [82, 0]
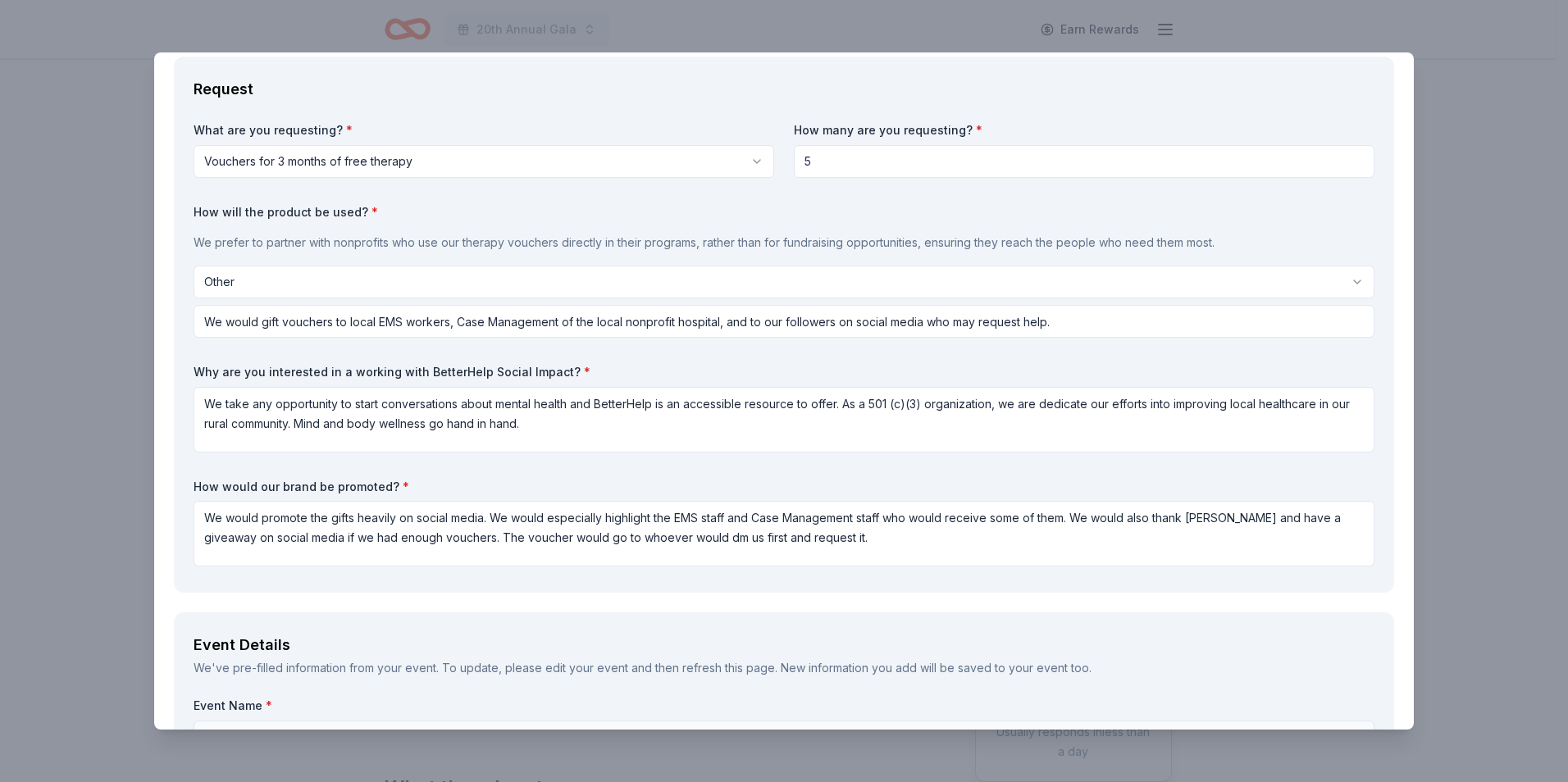
click at [838, 159] on input "5" at bounding box center [1084, 162] width 581 height 33
type input "10"
click at [830, 212] on label "How will the product be used? *" at bounding box center [784, 212] width 1181 height 16
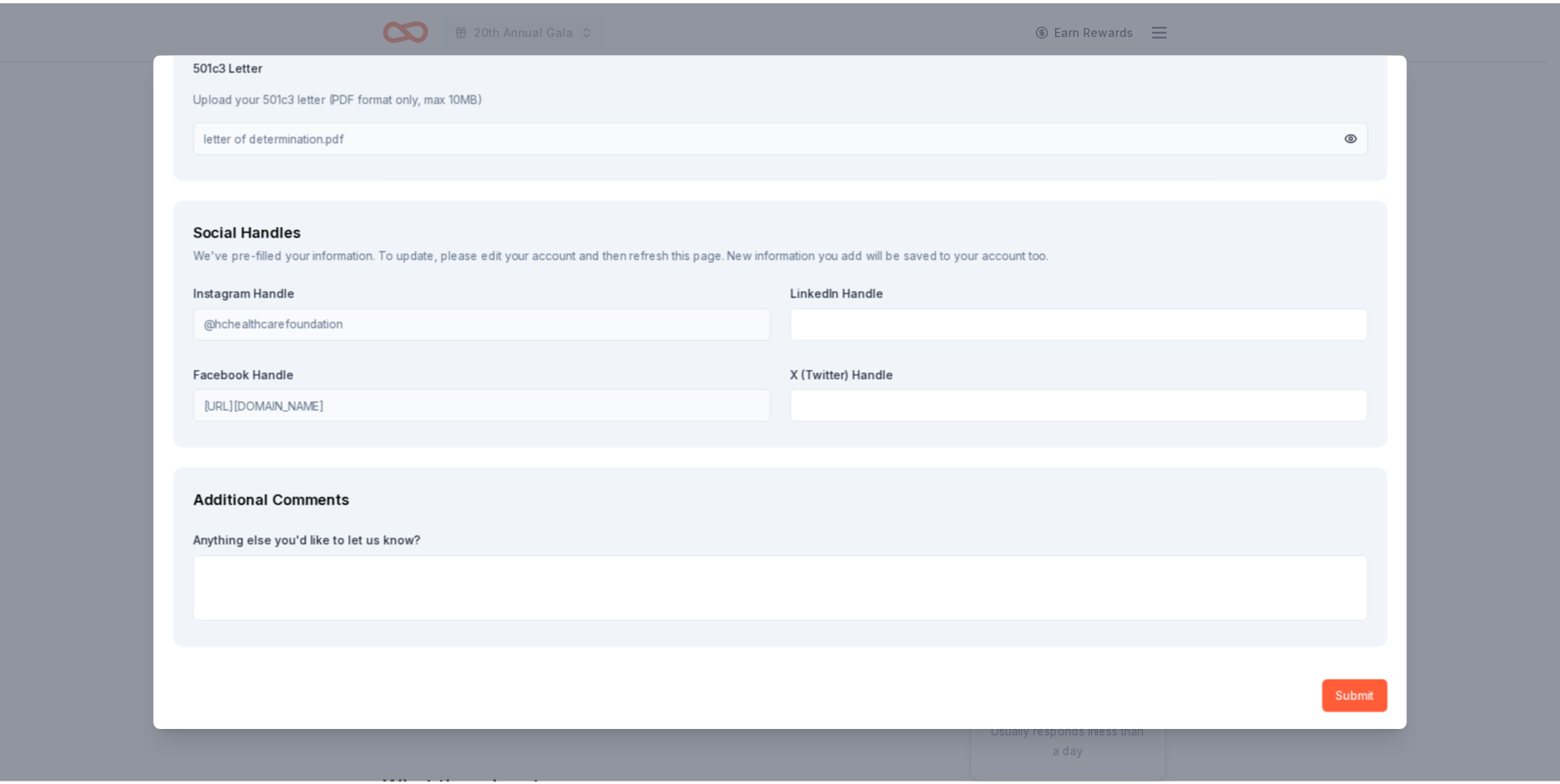
scroll to position [1833, 0]
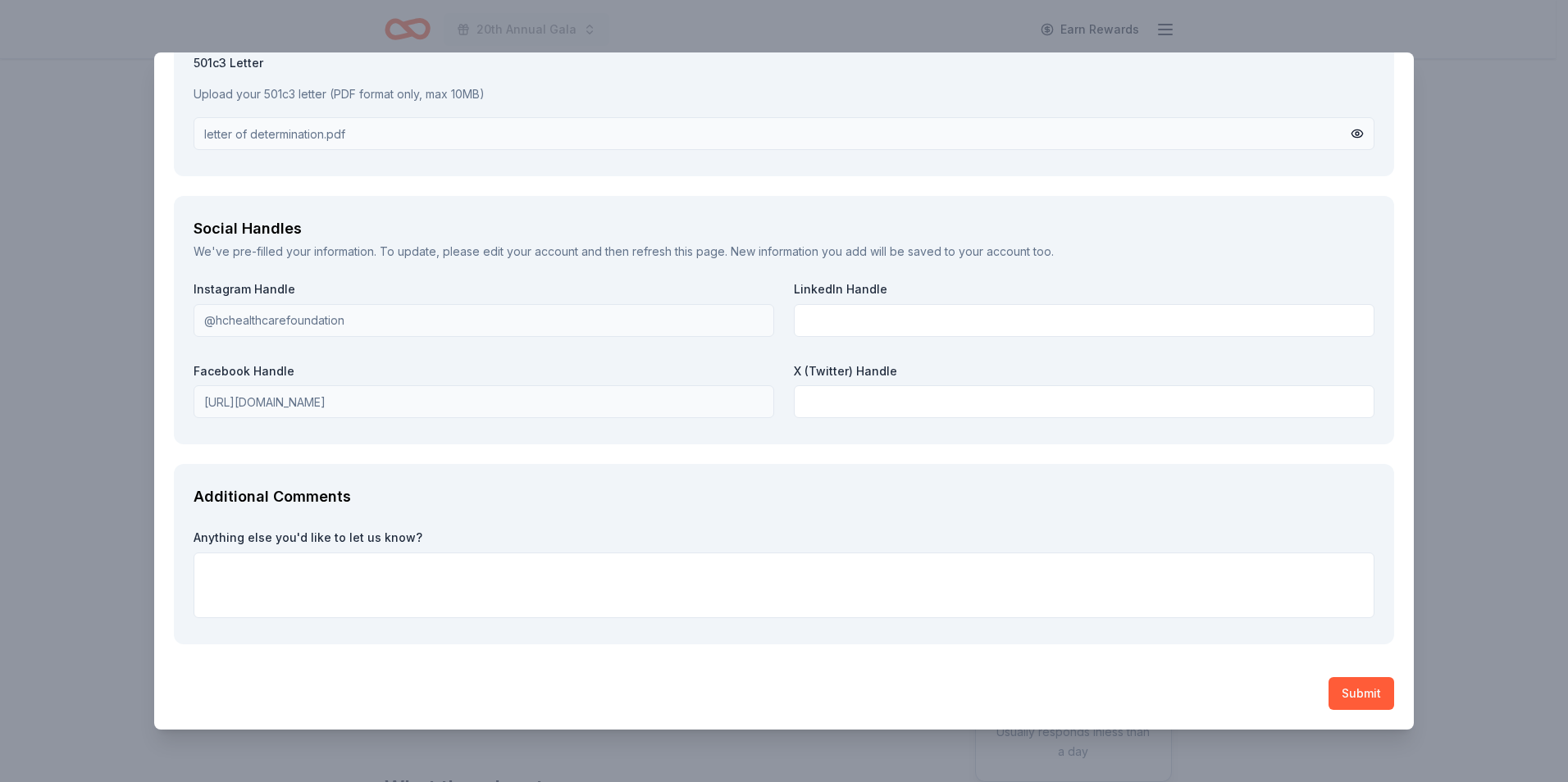
click at [1340, 685] on button "Submit" at bounding box center [1362, 694] width 66 height 33
